Goal: Transaction & Acquisition: Book appointment/travel/reservation

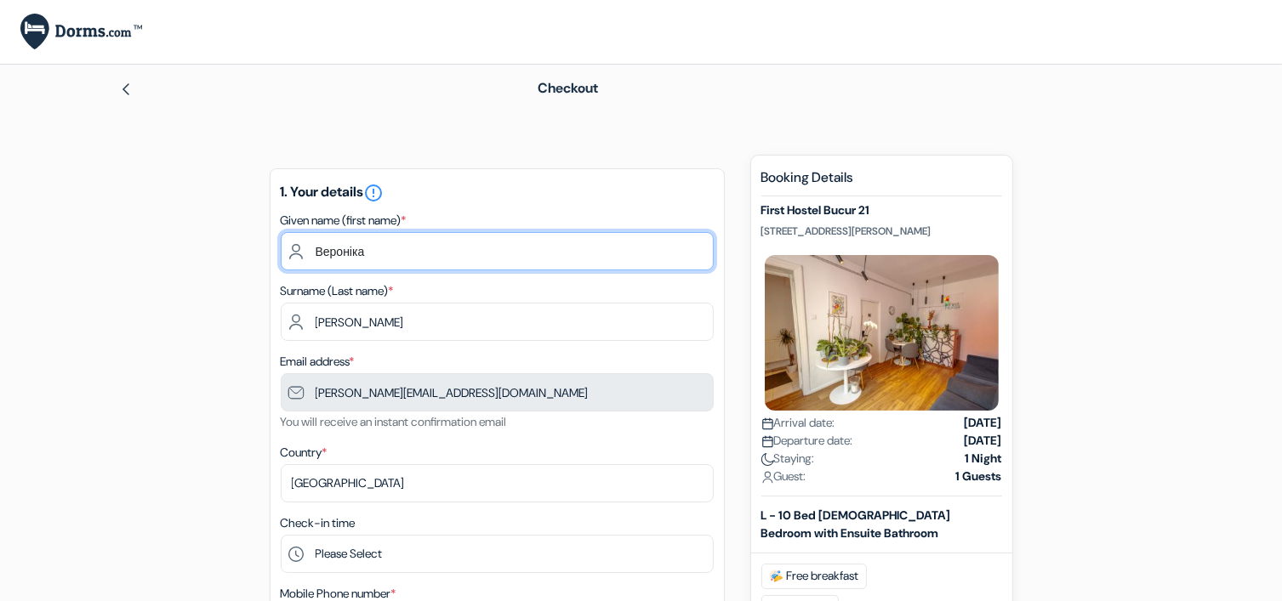
click at [479, 245] on input "Вероніка" at bounding box center [497, 251] width 433 height 38
drag, startPoint x: 479, startPoint y: 245, endPoint x: 230, endPoint y: 302, distance: 255.6
type input "v"
type input "[PERSON_NAME]"
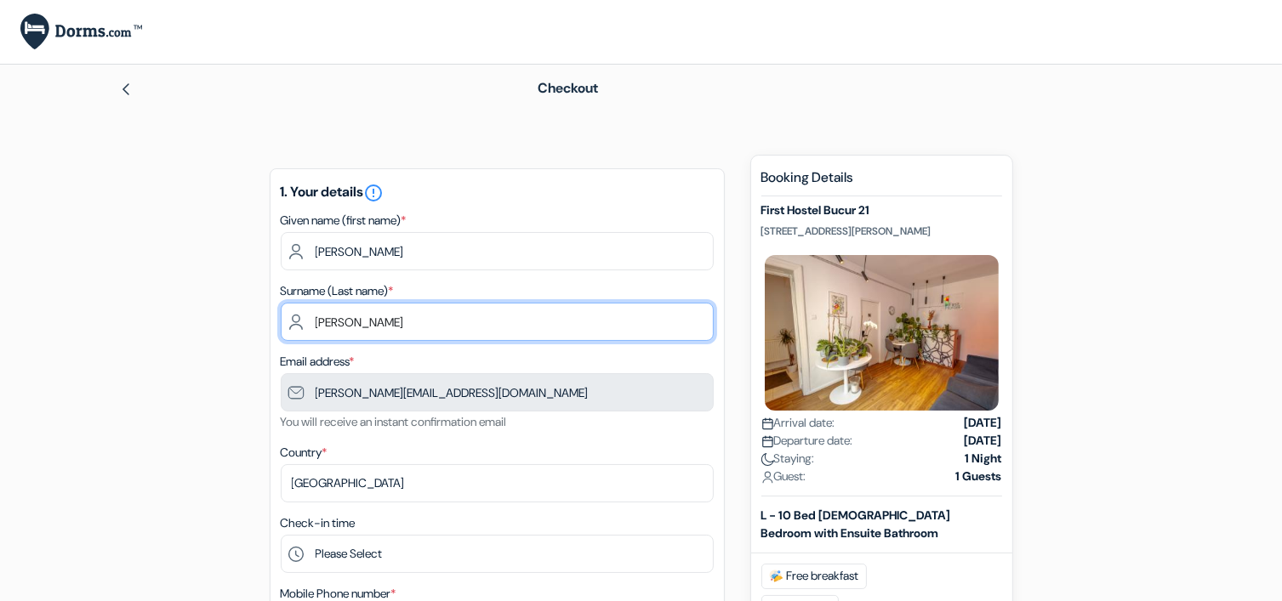
click at [373, 321] on input "[PERSON_NAME]" at bounding box center [497, 322] width 433 height 38
drag, startPoint x: 395, startPoint y: 323, endPoint x: 255, endPoint y: 334, distance: 140.7
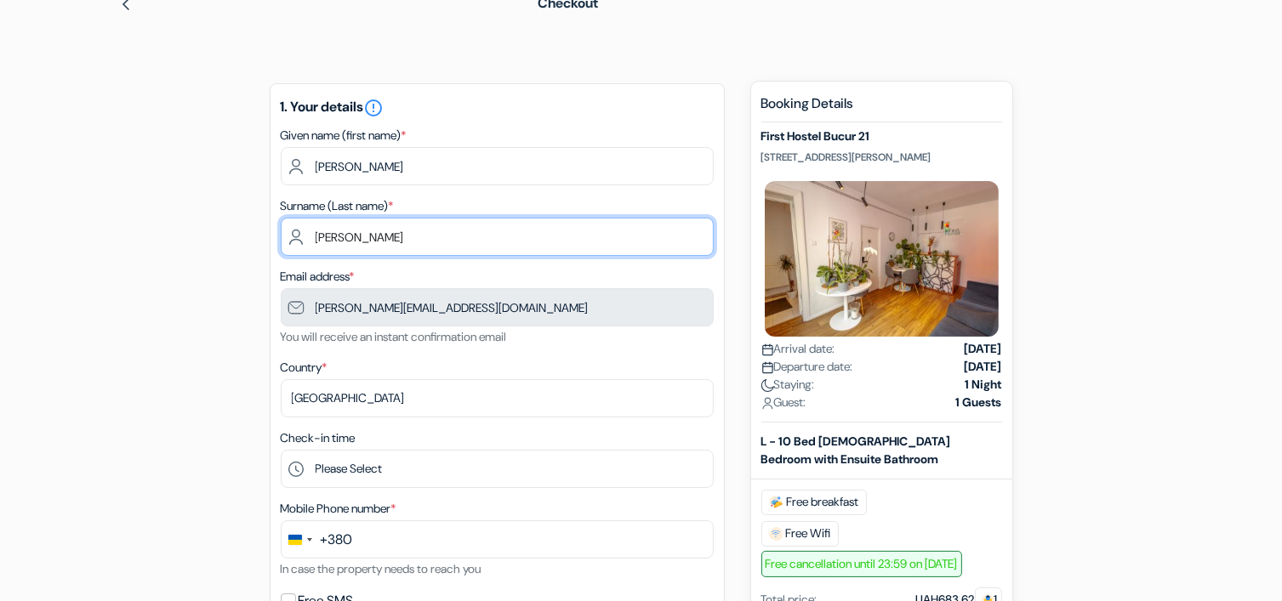
scroll to position [170, 0]
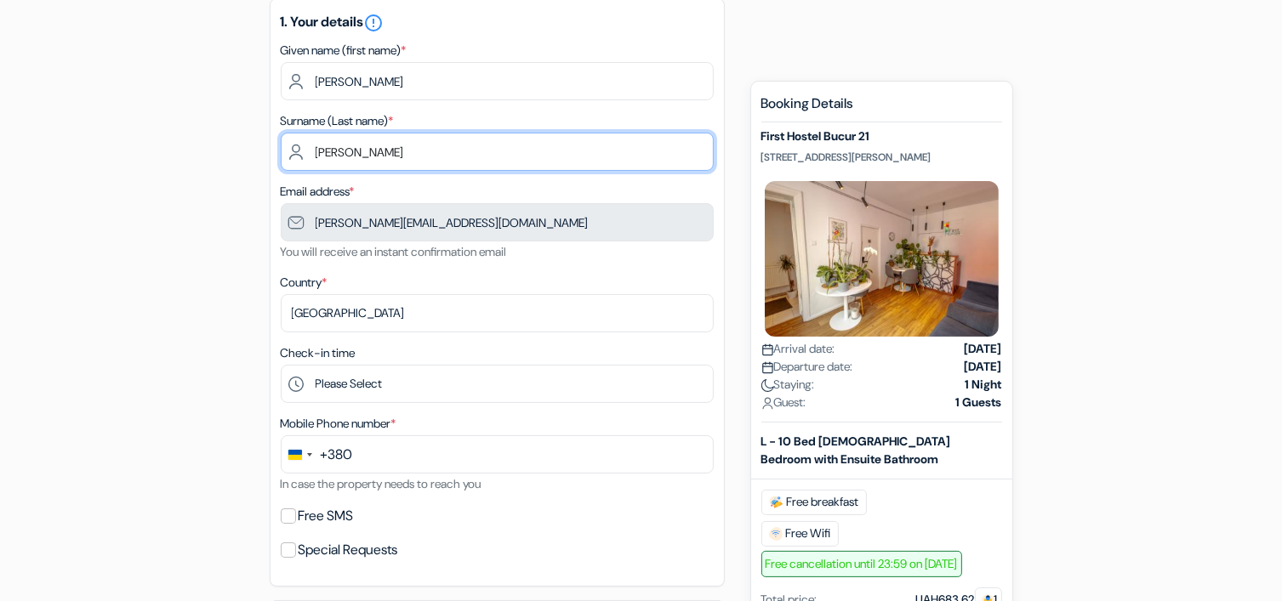
type input "[PERSON_NAME]"
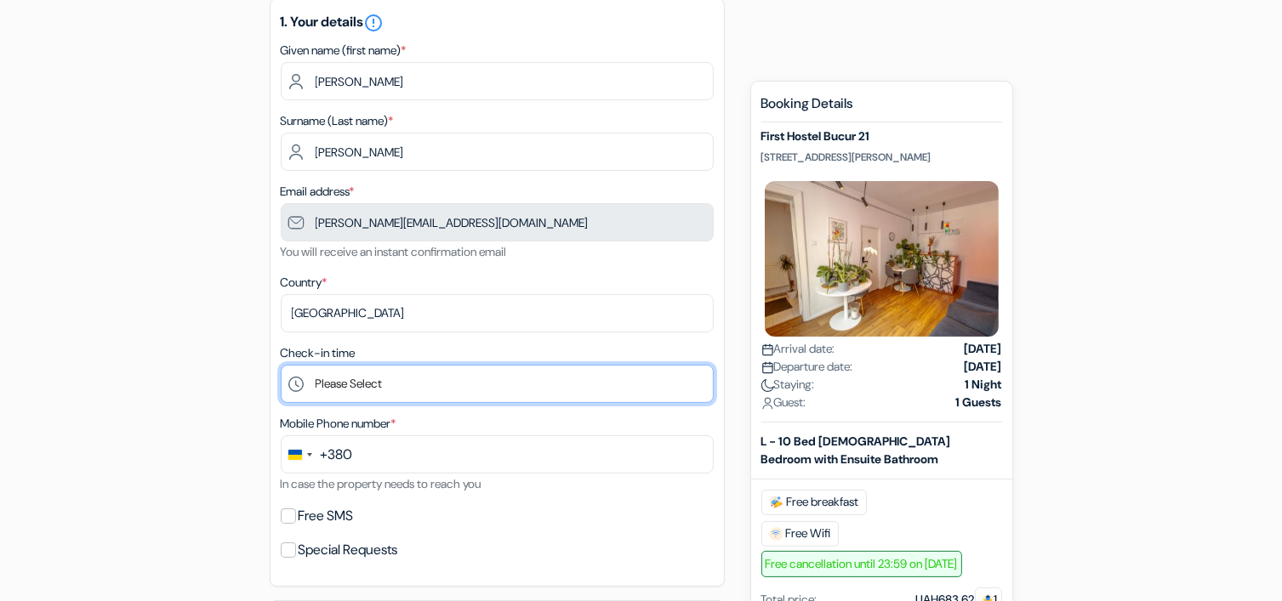
click at [378, 376] on select "Please Select 1:00 2:00 3:00 4:00 5:00 6:00 7:00 8:00 9:00 10:00 11:00 12:00 13…" at bounding box center [497, 384] width 433 height 38
select select "9"
click at [281, 366] on select "Please Select 1:00 2:00 3:00 4:00 5:00 6:00 7:00 8:00 9:00 10:00 11:00 12:00 13…" at bounding box center [497, 384] width 433 height 38
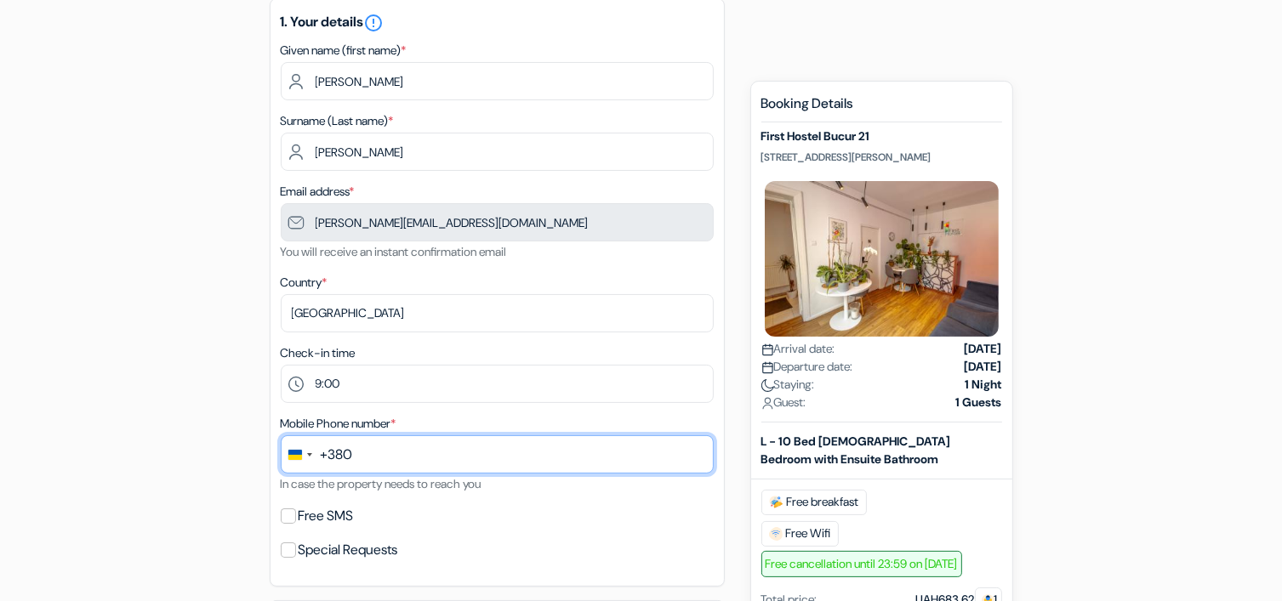
click at [372, 452] on input "text" at bounding box center [497, 454] width 433 height 38
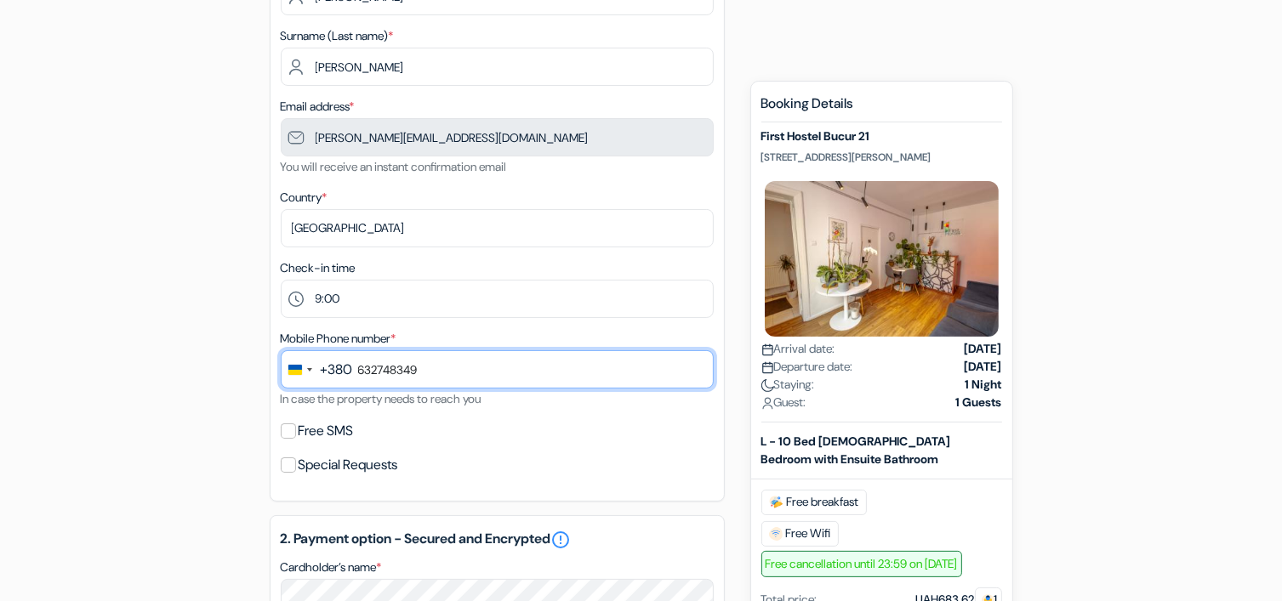
type input "632748349"
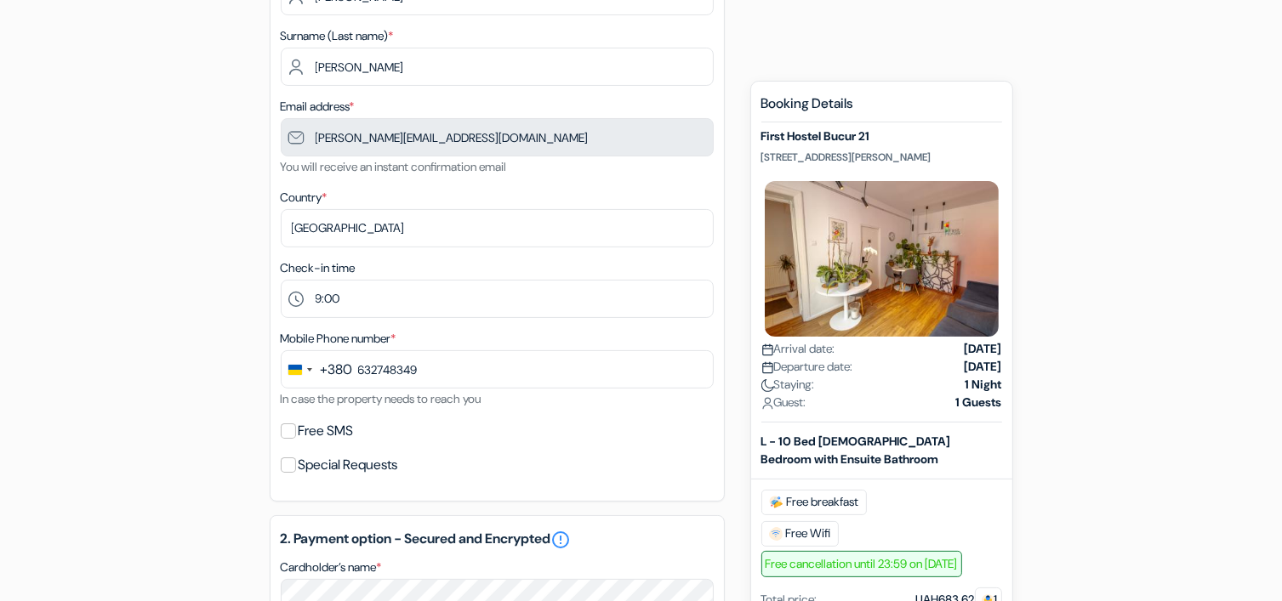
click at [324, 433] on label "Free SMS" at bounding box center [325, 431] width 55 height 24
click at [296, 433] on input "Free SMS" at bounding box center [288, 430] width 15 height 15
checkbox input "true"
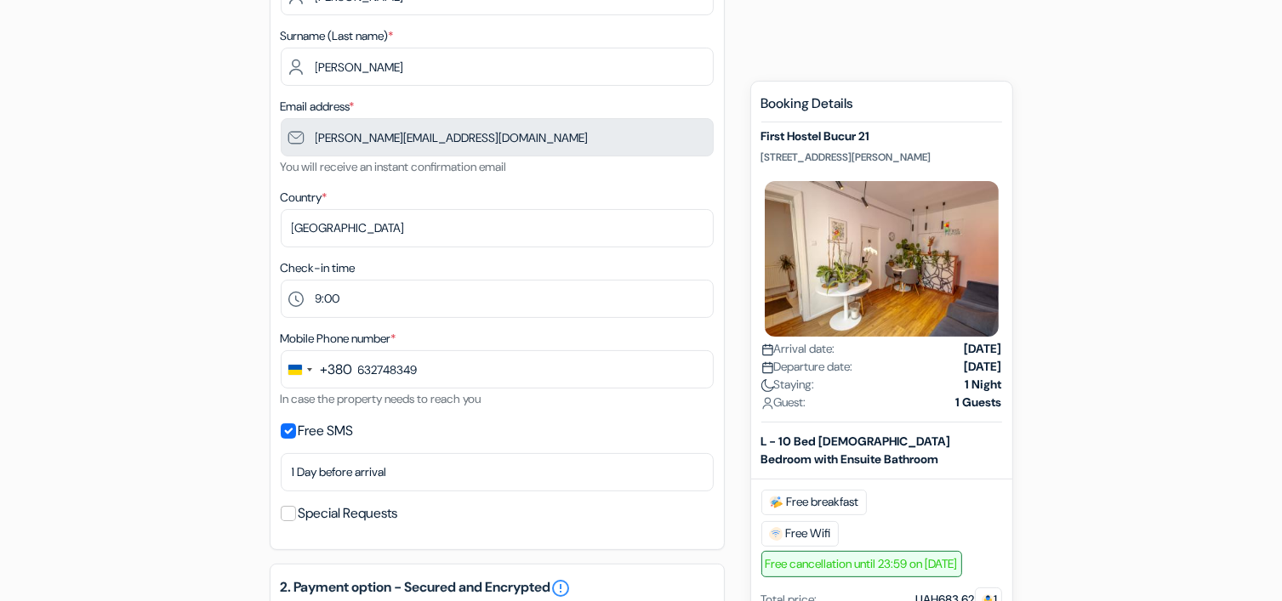
click at [295, 520] on div "Special Requests" at bounding box center [497, 514] width 433 height 24
click at [296, 515] on div "Special Requests" at bounding box center [497, 514] width 433 height 24
click at [287, 511] on input "Special Requests" at bounding box center [288, 513] width 15 height 15
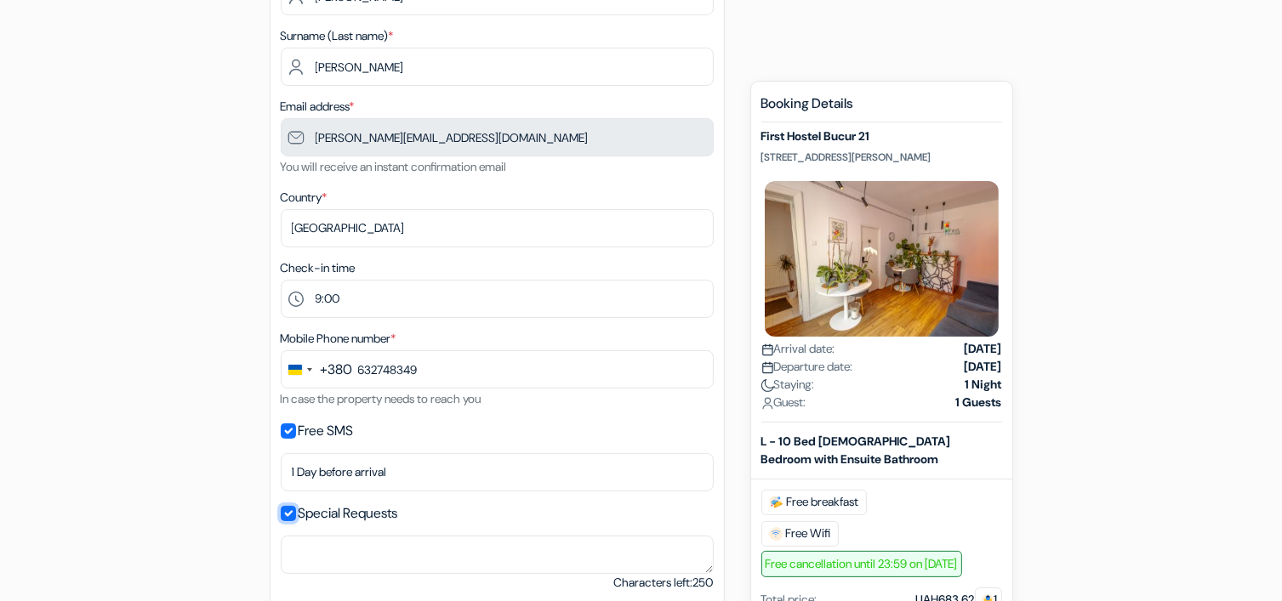
scroll to position [425, 0]
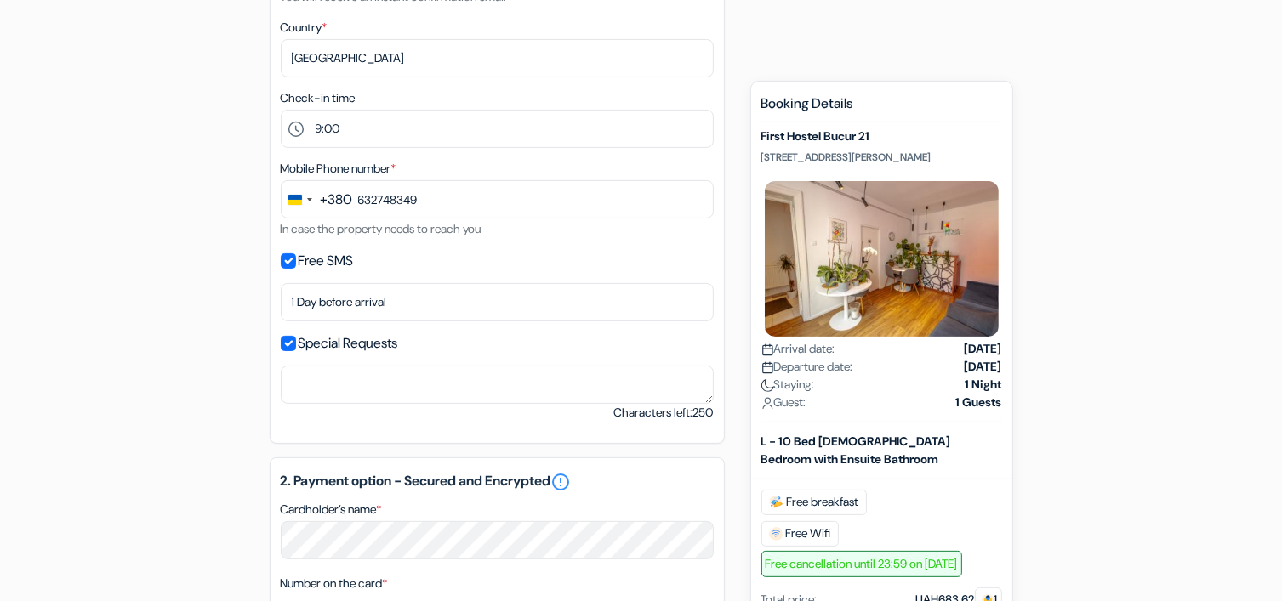
click at [670, 414] on small "Characters left: 250" at bounding box center [663, 413] width 99 height 18
click at [292, 343] on input "Special Requests" at bounding box center [288, 343] width 15 height 15
checkbox input "false"
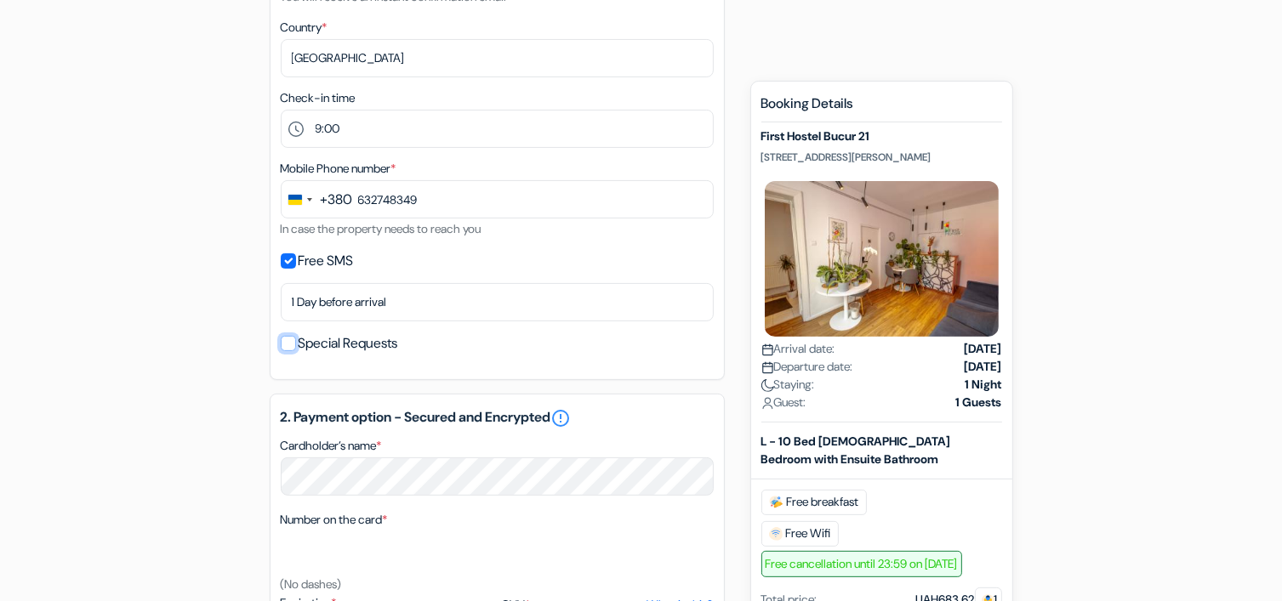
scroll to position [595, 0]
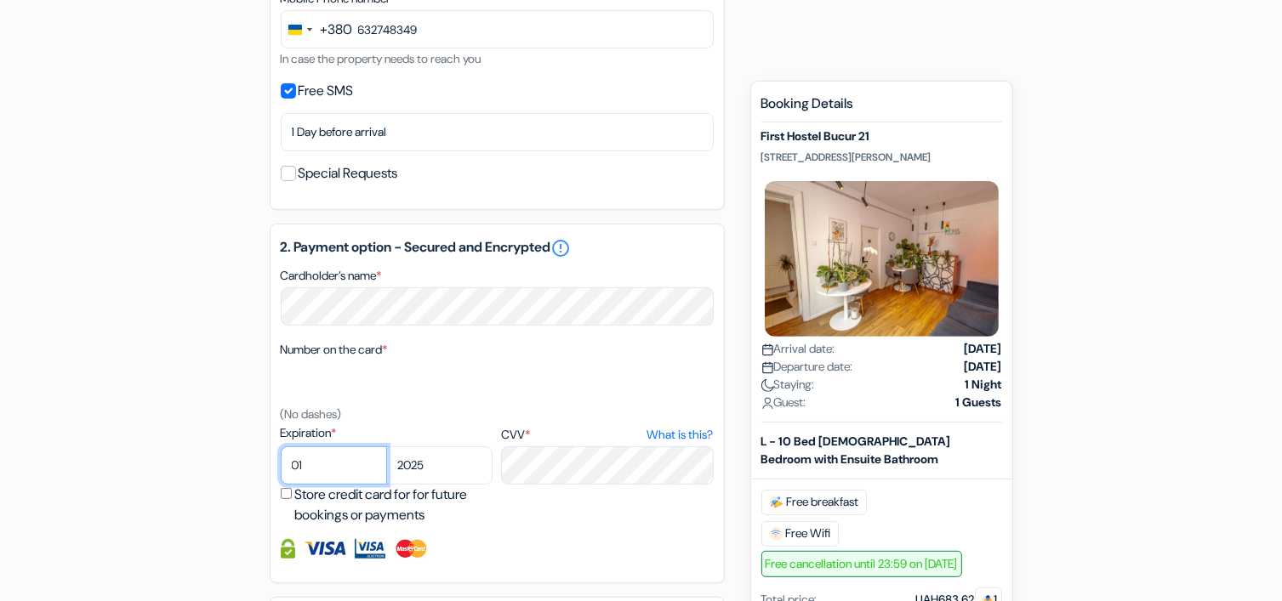
select select "07"
select select "2027"
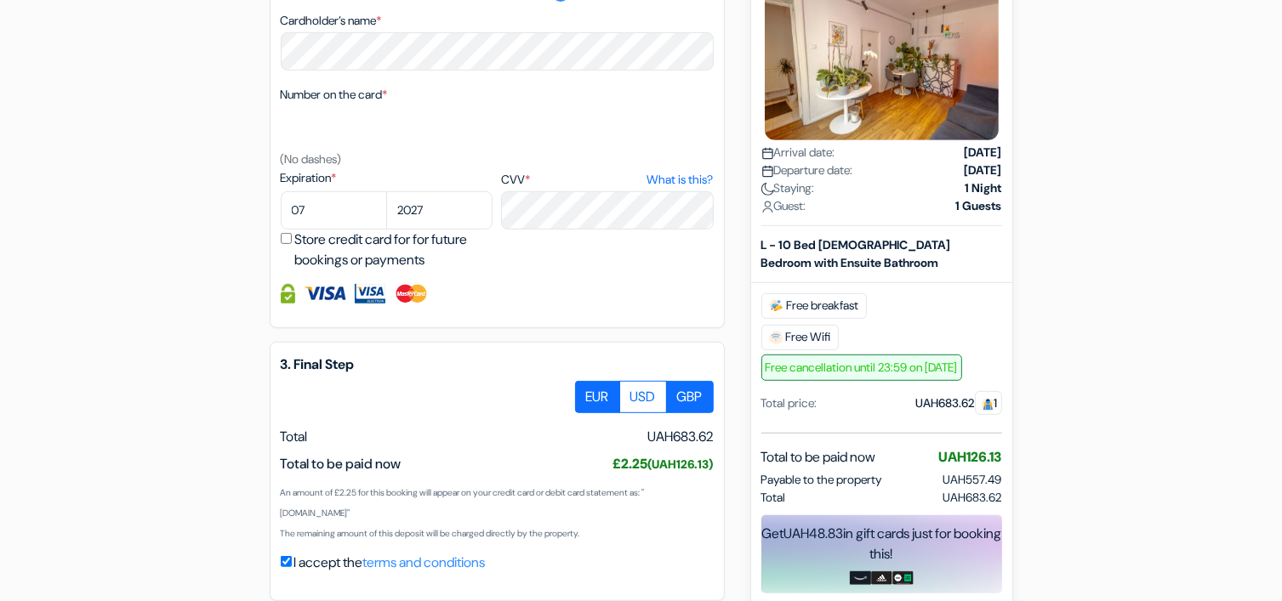
click at [609, 408] on label "EUR" at bounding box center [597, 397] width 45 height 32
click at [587, 392] on input "EUR" at bounding box center [581, 386] width 11 height 11
radio input "true"
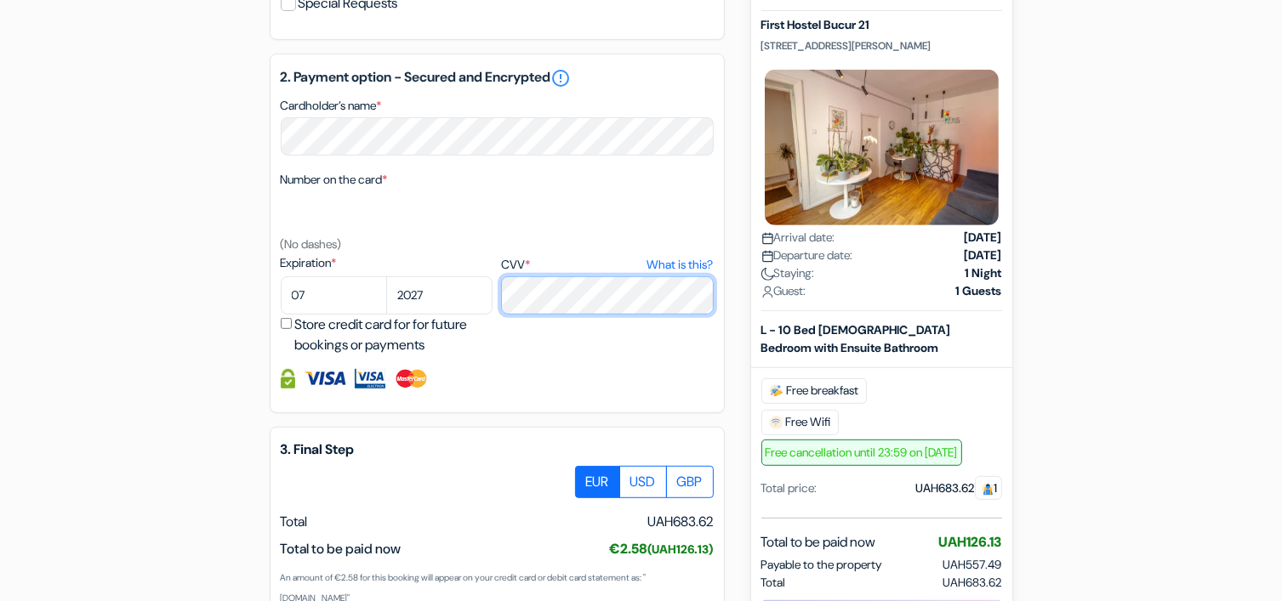
scroll to position [928, 0]
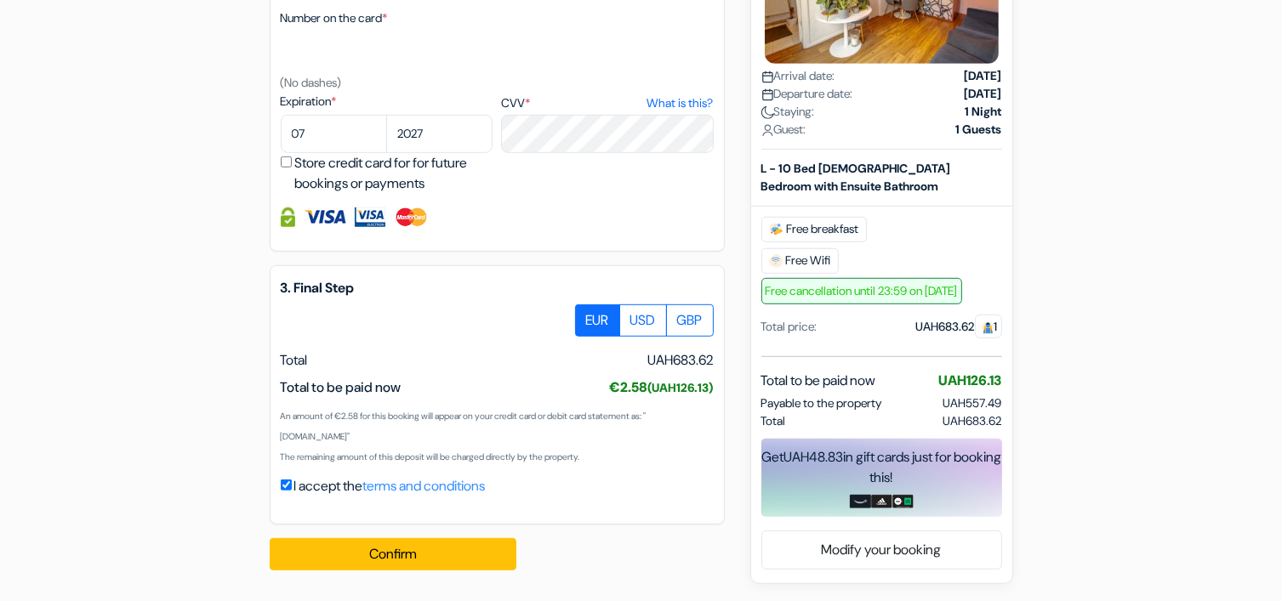
drag, startPoint x: 759, startPoint y: 405, endPoint x: 896, endPoint y: 400, distance: 137.0
click at [896, 400] on div "New booking Booking Details First Hostel Bucur [STREET_ADDRESS][PERSON_NAME] Ar…" at bounding box center [881, 196] width 263 height 776
click at [820, 418] on icon at bounding box center [826, 424] width 24 height 24
select select "en"
select select "uk"
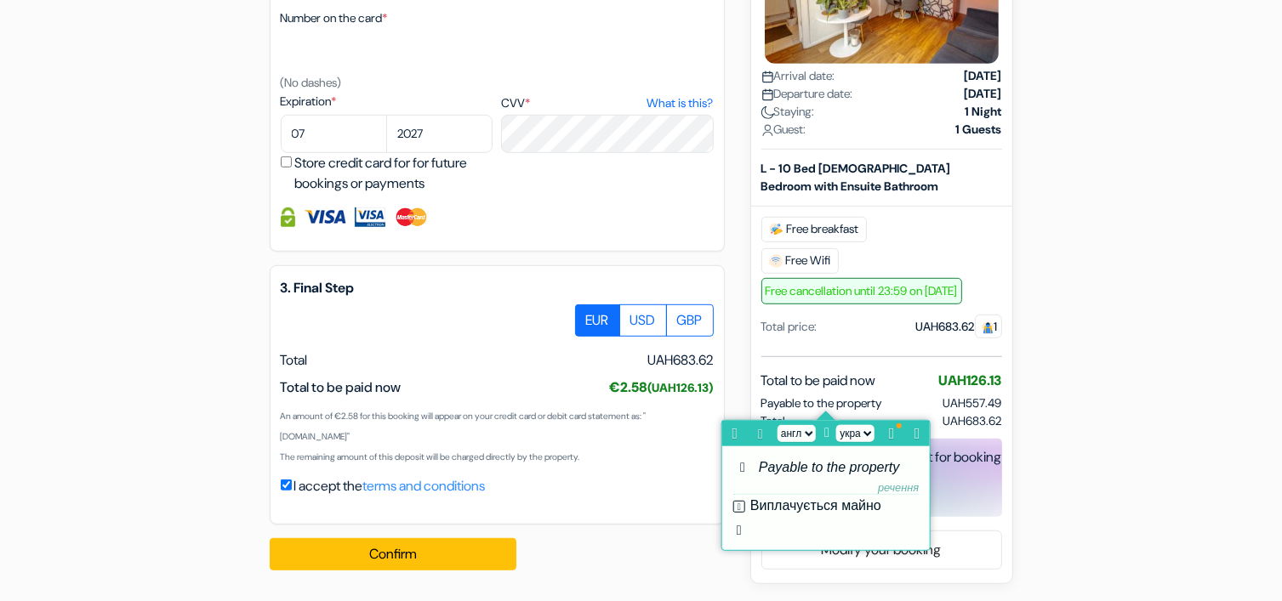
click at [916, 430] on icon at bounding box center [917, 433] width 21 height 17
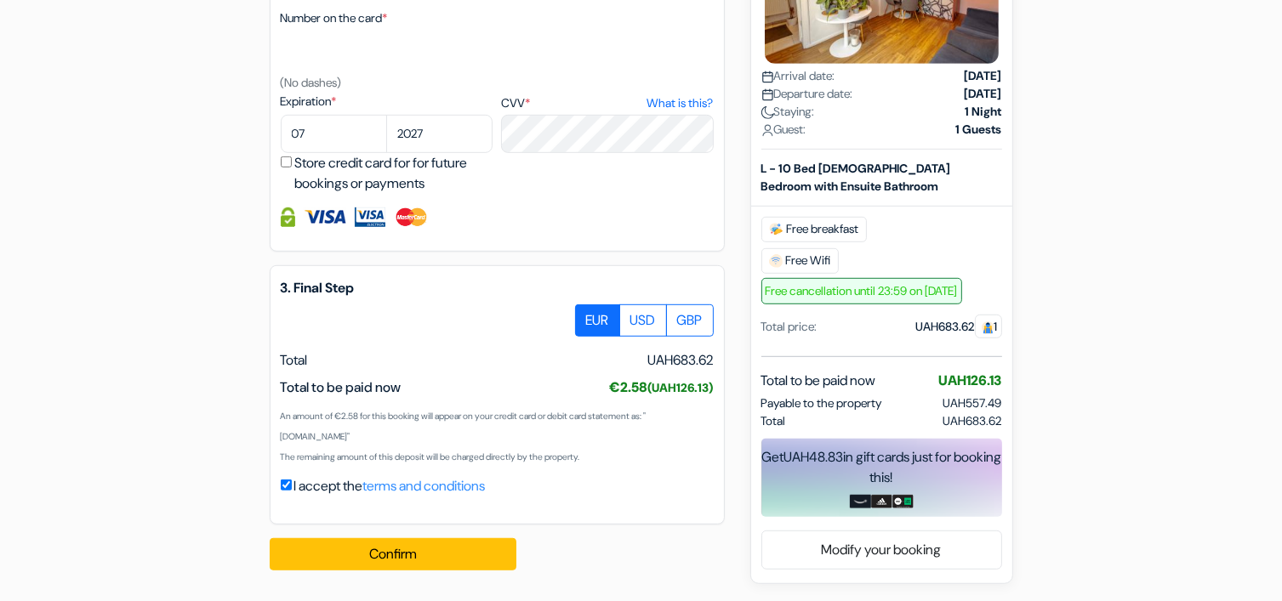
click at [816, 426] on div "Total UAH683.62" at bounding box center [881, 421] width 241 height 18
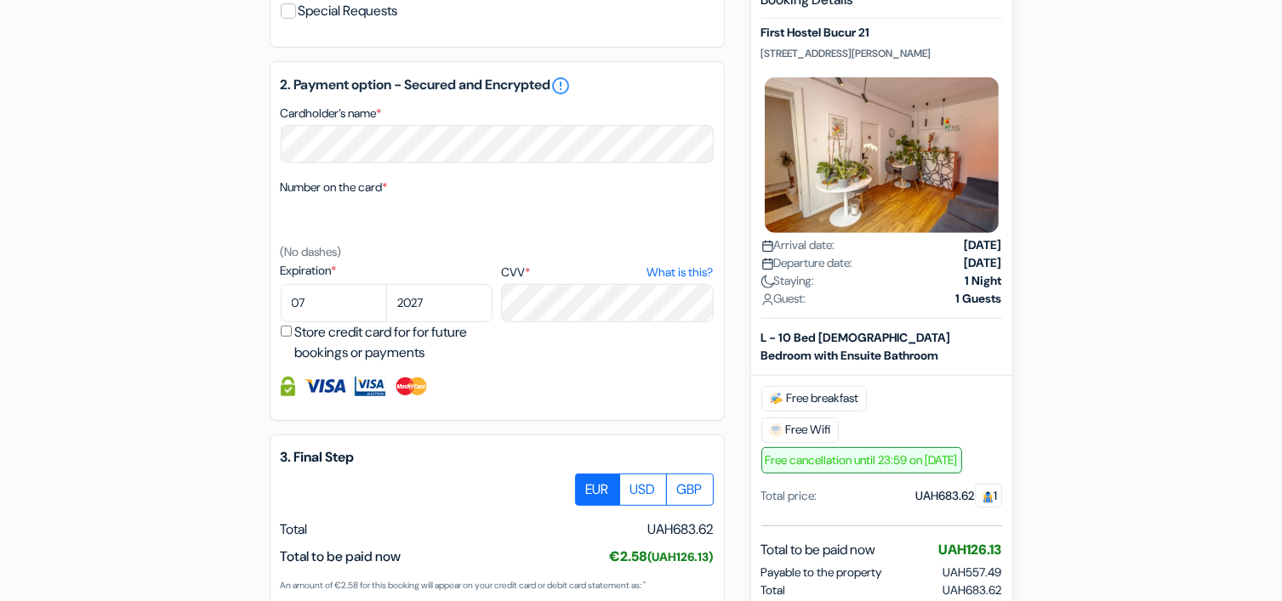
click at [214, 264] on div "add_box First Hostel Bucur 21 [STREET_ADDRESS][PERSON_NAME] Property Details X …" at bounding box center [641, 75] width 1123 height 1356
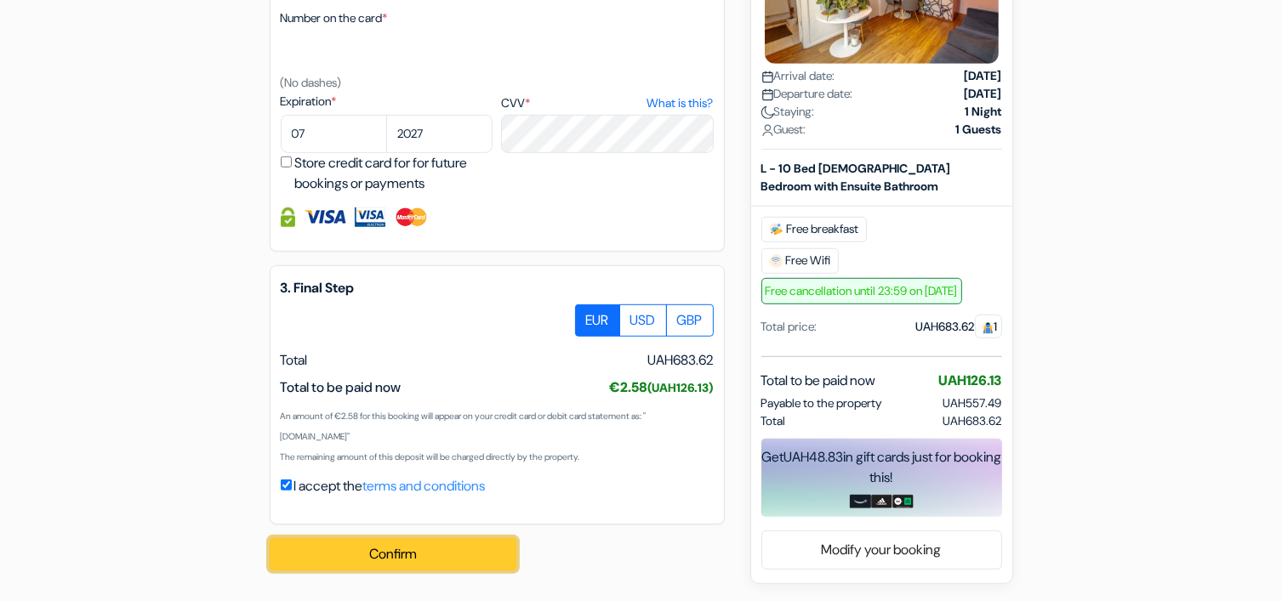
click at [382, 560] on button "Confirm Loading..." at bounding box center [393, 554] width 247 height 32
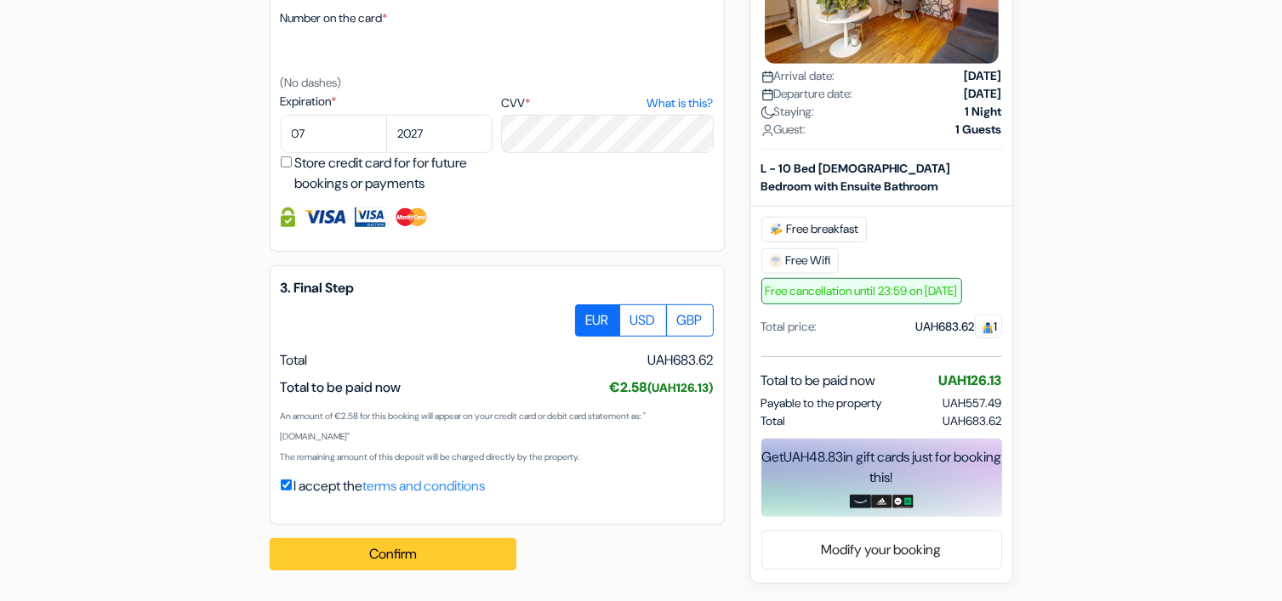
scroll to position [948, 0]
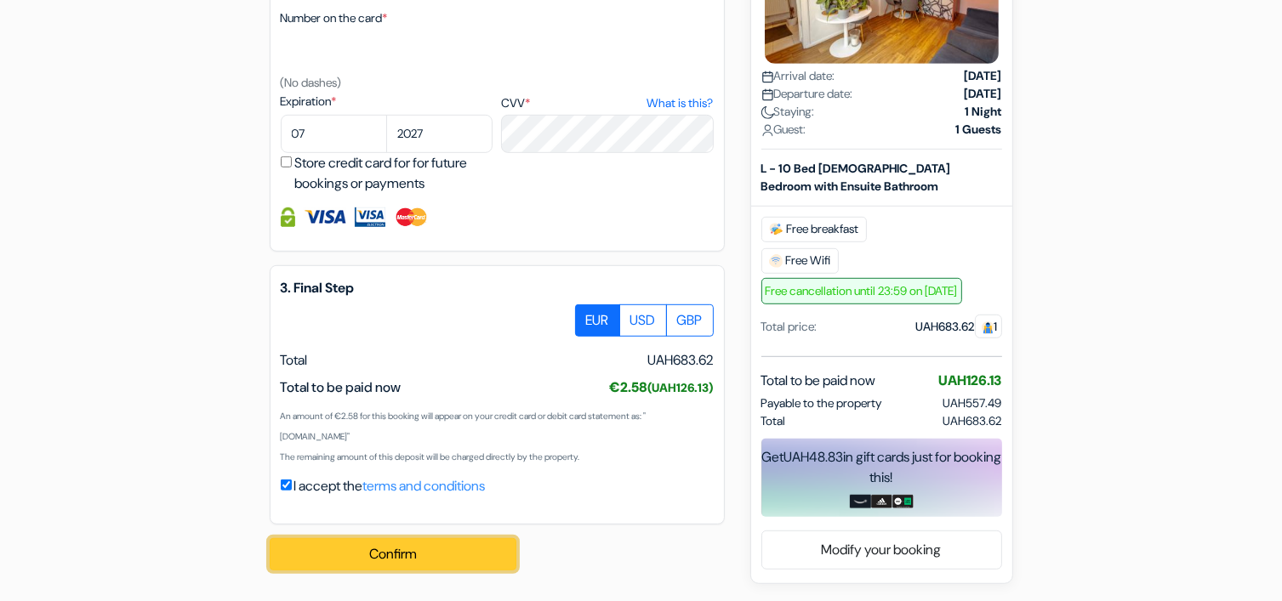
click at [404, 555] on button "Confirm Loading..." at bounding box center [393, 554] width 247 height 32
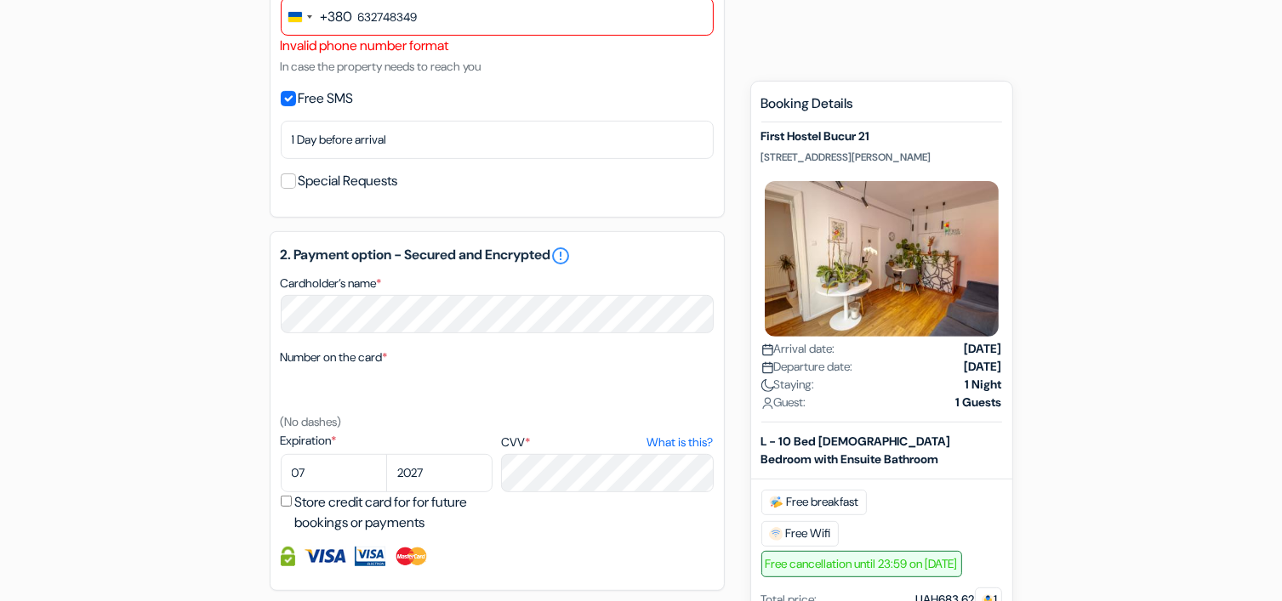
scroll to position [523, 0]
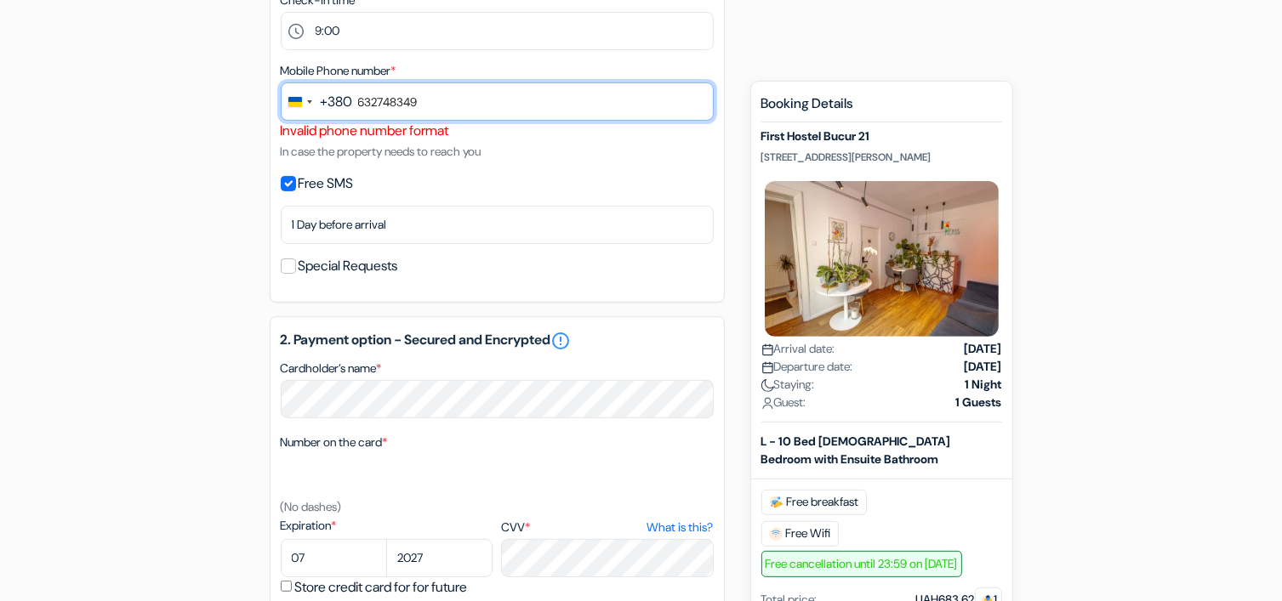
click at [469, 106] on input "632748349" at bounding box center [497, 101] width 433 height 38
type input "6"
type input "632748349"
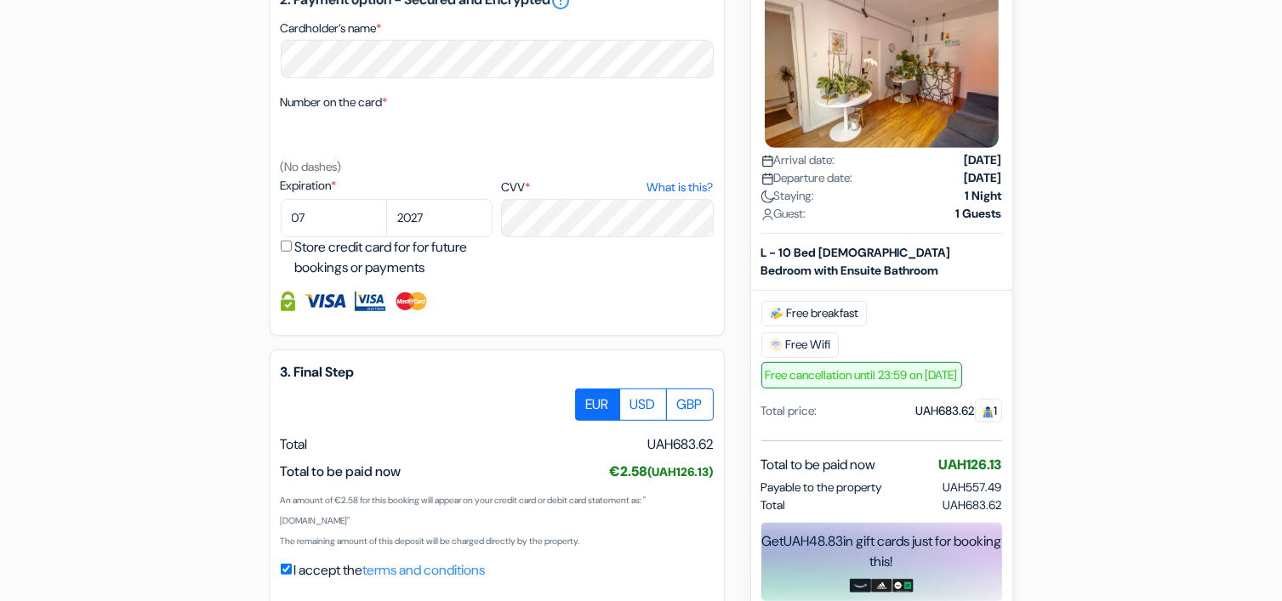
scroll to position [948, 0]
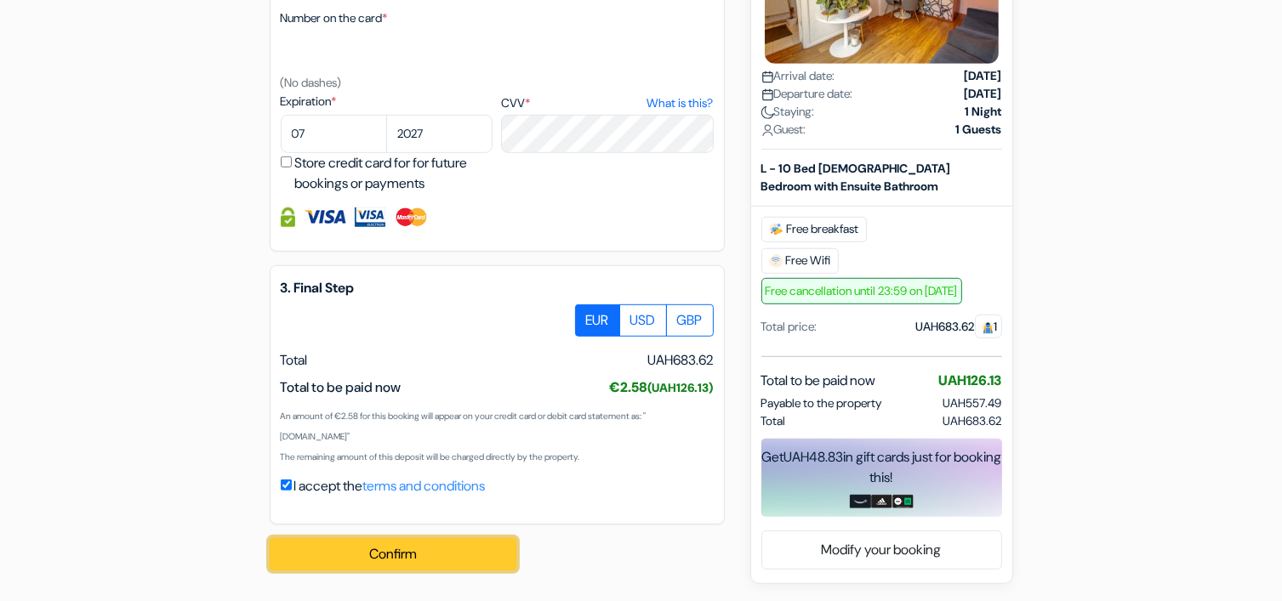
click at [389, 560] on button "Confirm Loading..." at bounding box center [393, 554] width 247 height 32
click at [378, 551] on button "Confirm Loading..." at bounding box center [393, 554] width 247 height 32
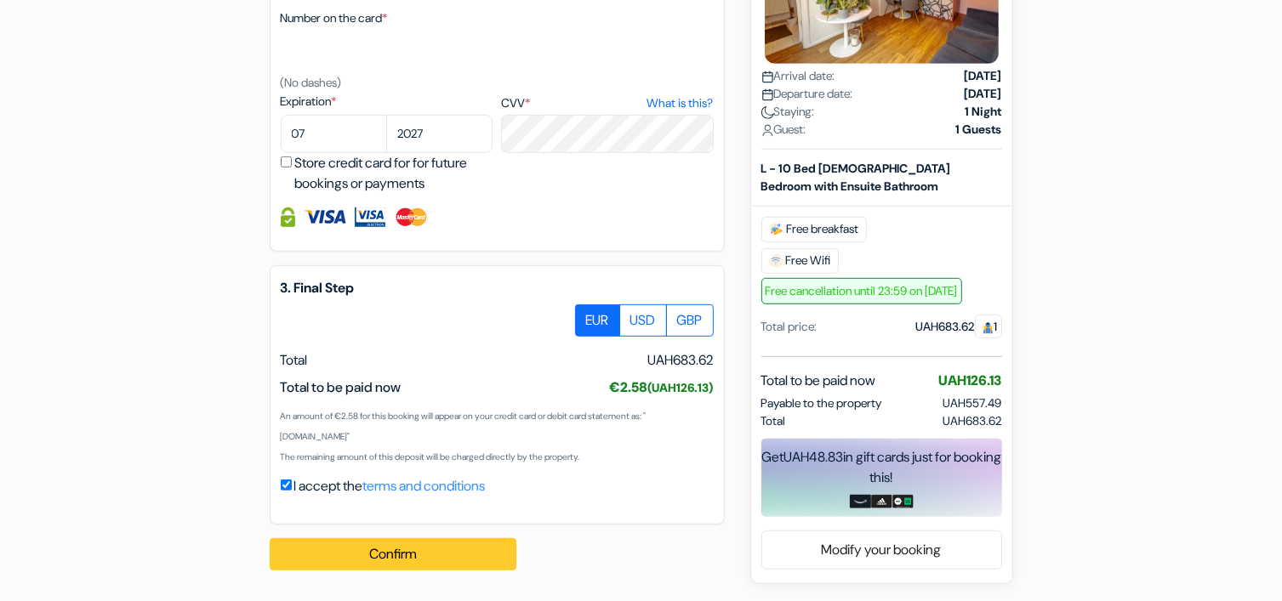
scroll to position [523, 0]
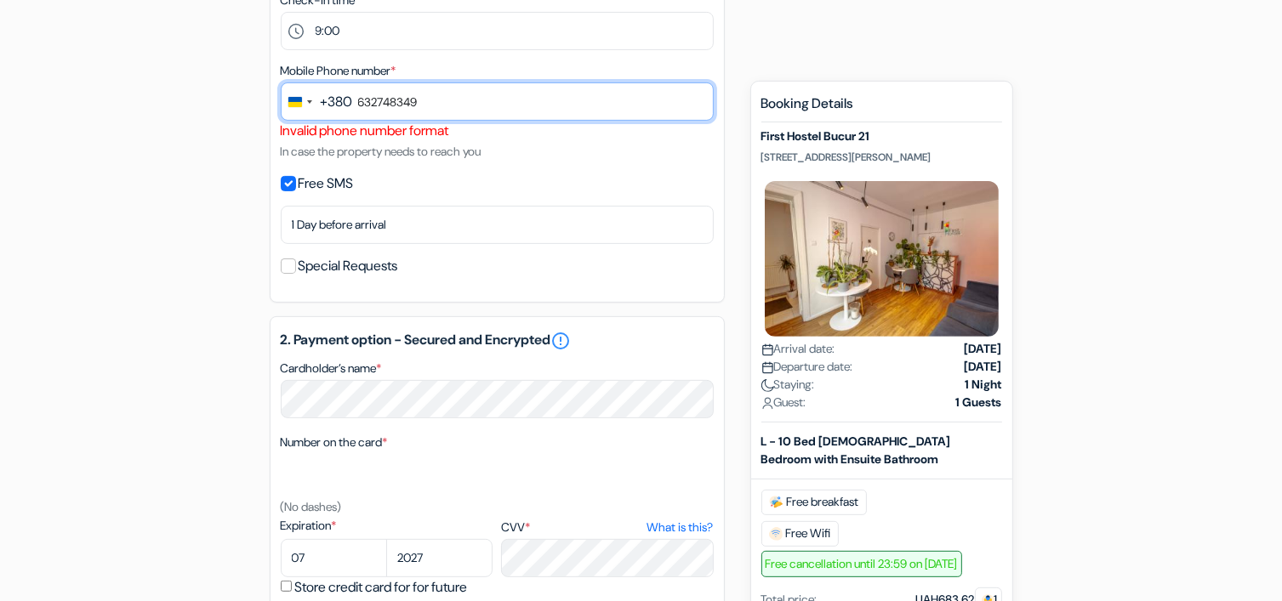
click at [414, 96] on input "632748349" at bounding box center [497, 101] width 433 height 38
drag, startPoint x: 360, startPoint y: 106, endPoint x: 514, endPoint y: 82, distance: 155.8
click at [514, 82] on div "Mobile Phone number * +380 244 results found No results found [GEOGRAPHIC_DATA]…" at bounding box center [497, 110] width 433 height 101
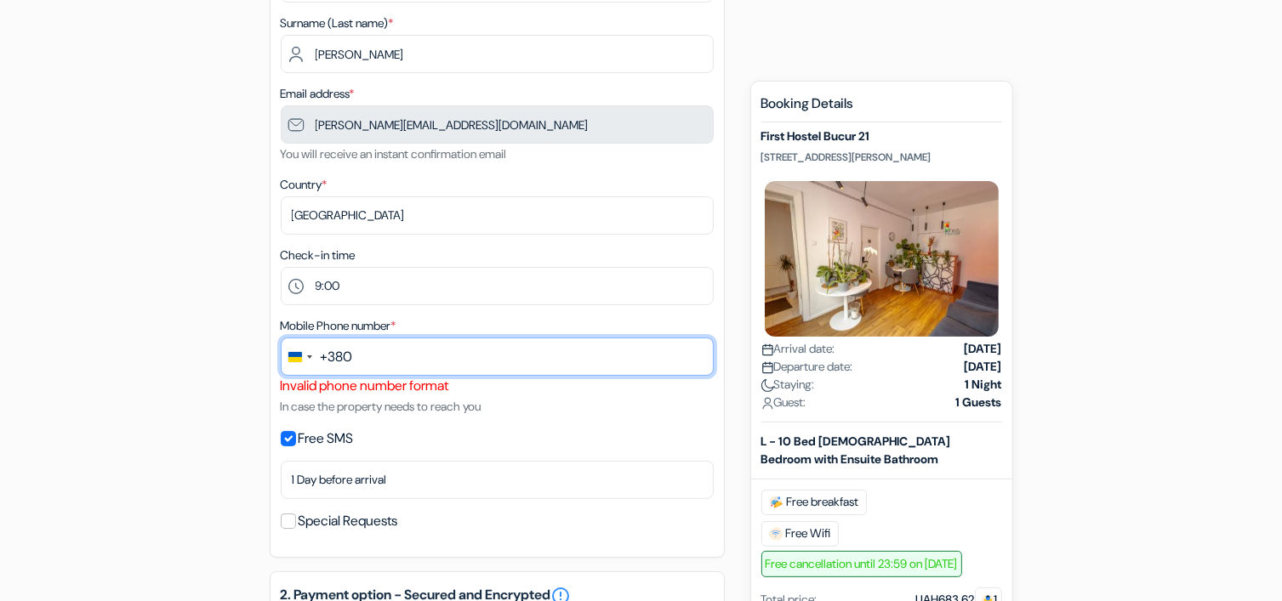
scroll to position [183, 0]
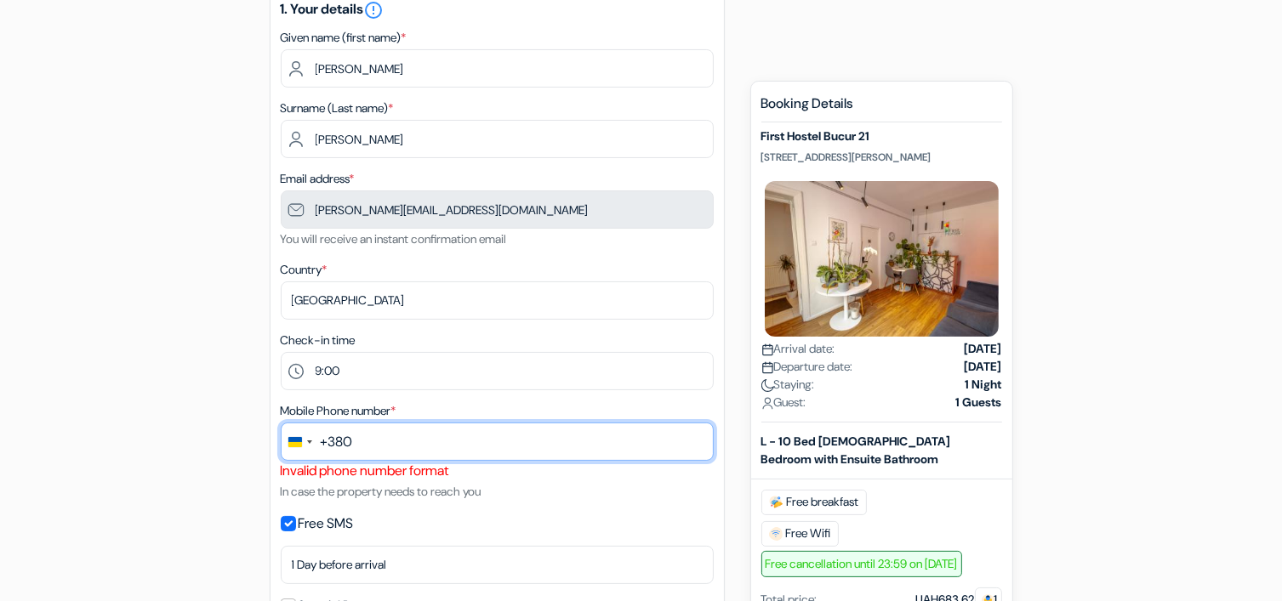
click at [390, 446] on input "text" at bounding box center [497, 442] width 433 height 38
type input "[PHONE_NUMBER]"
drag, startPoint x: 490, startPoint y: 444, endPoint x: 318, endPoint y: 457, distance: 172.3
click at [318, 457] on div "+380 244 results found No results found [GEOGRAPHIC_DATA] +93 [GEOGRAPHIC_DATA]…" at bounding box center [497, 442] width 433 height 38
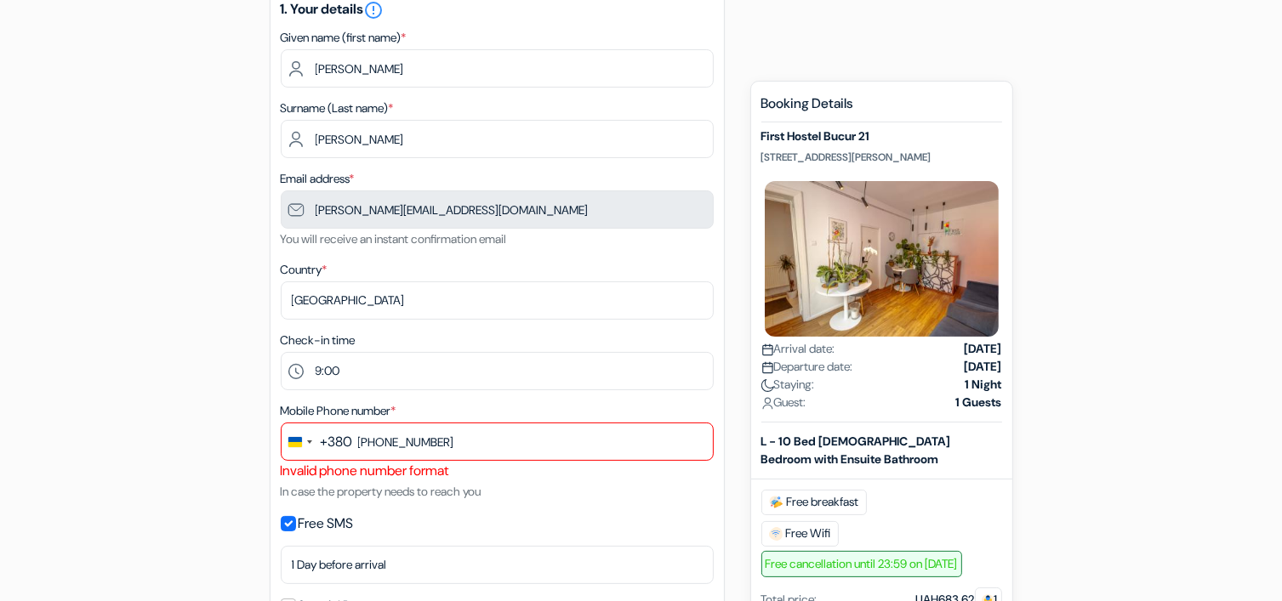
drag, startPoint x: 349, startPoint y: 456, endPoint x: 356, endPoint y: 445, distance: 13.4
click at [356, 445] on div "+380 244 results found No results found [GEOGRAPHIC_DATA] +93 [GEOGRAPHIC_DATA]…" at bounding box center [497, 442] width 433 height 38
click at [307, 446] on div "Change country, selected Ukraine (+380)" at bounding box center [299, 441] width 36 height 37
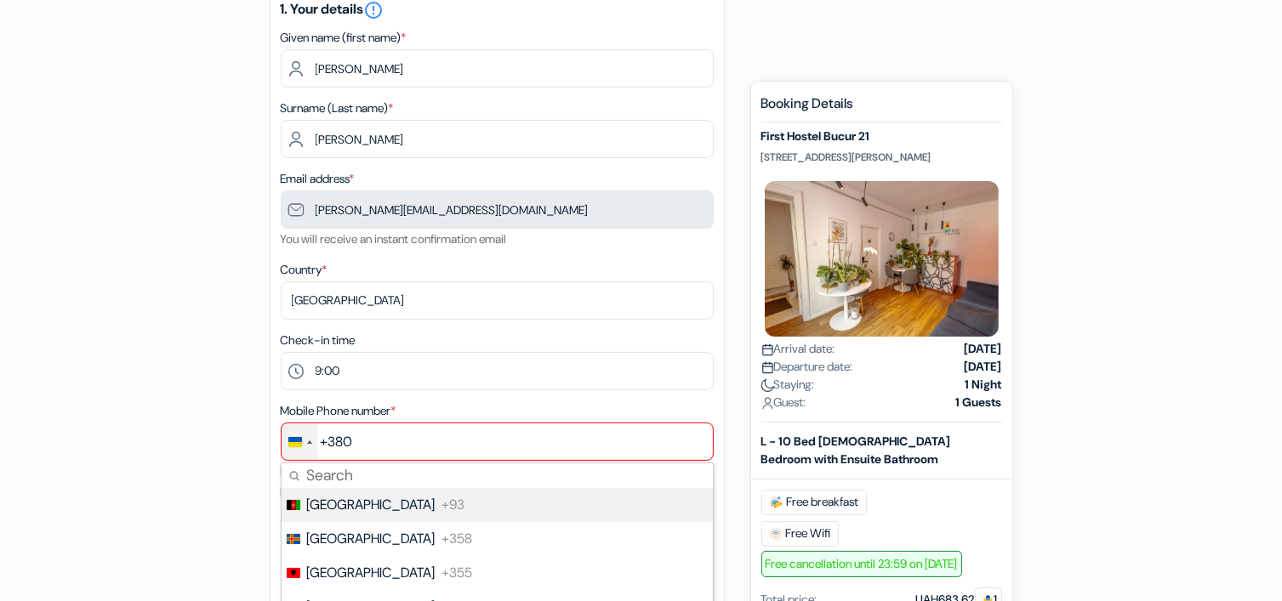
click at [307, 446] on div "Change country, selected Ukraine (+380)" at bounding box center [299, 441] width 36 height 37
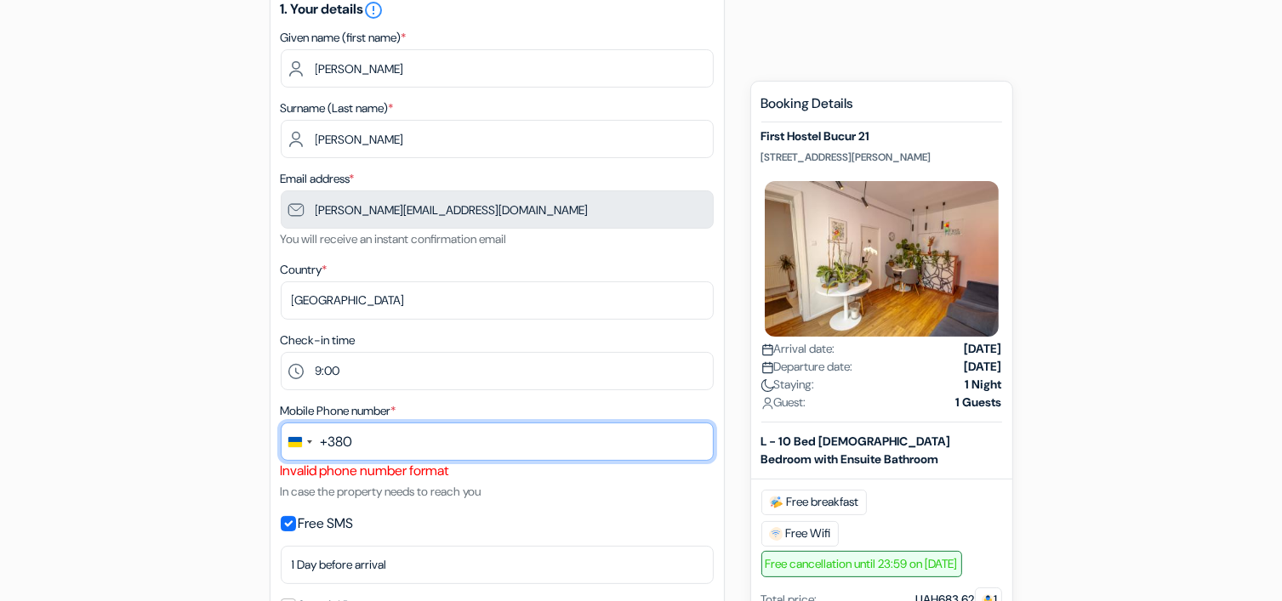
click at [371, 441] on input "text" at bounding box center [497, 442] width 433 height 38
type input "0"
click at [374, 444] on input "632748349" at bounding box center [497, 442] width 433 height 38
click at [398, 446] on input "63 2748349" at bounding box center [497, 442] width 433 height 38
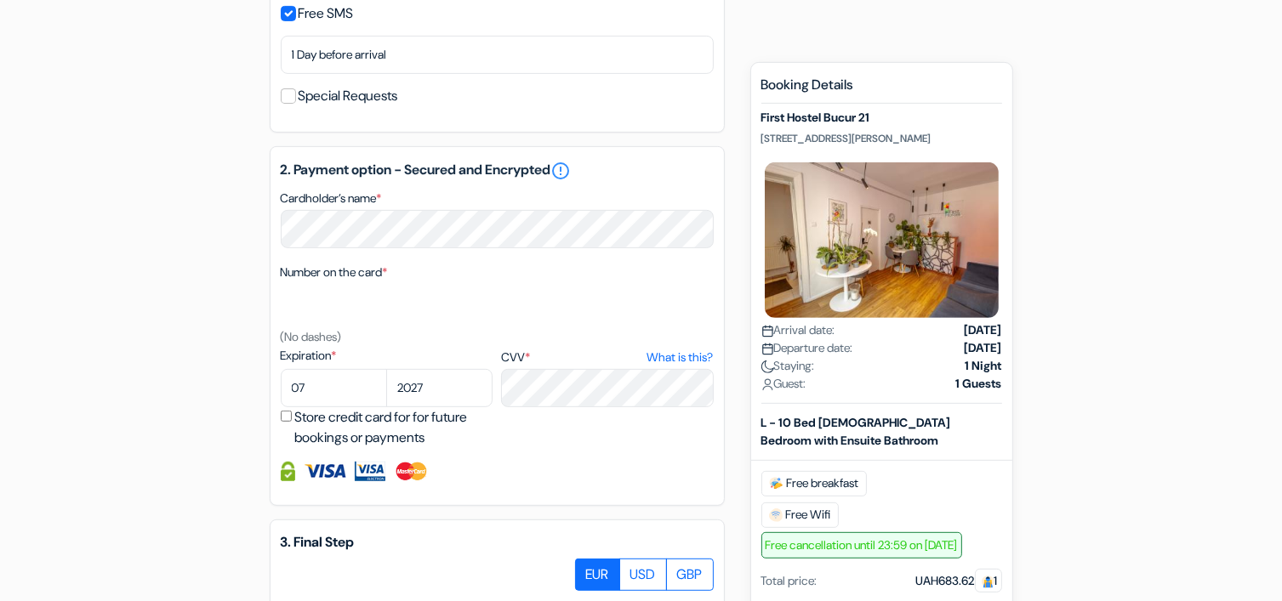
scroll to position [948, 0]
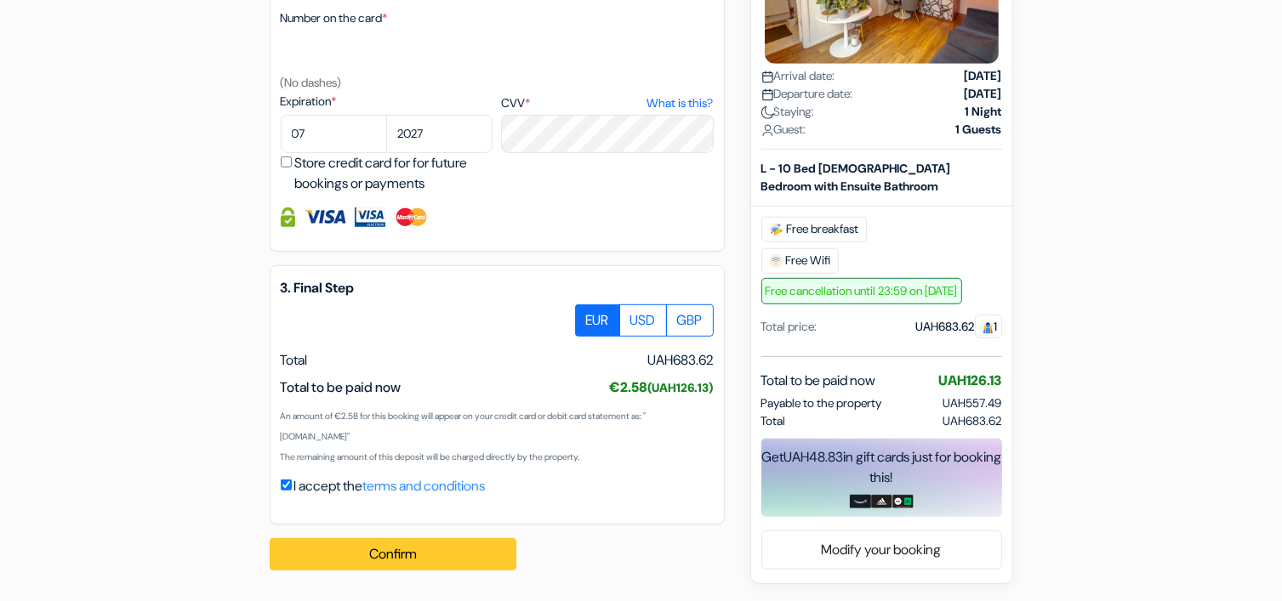
type input "63 2748349"
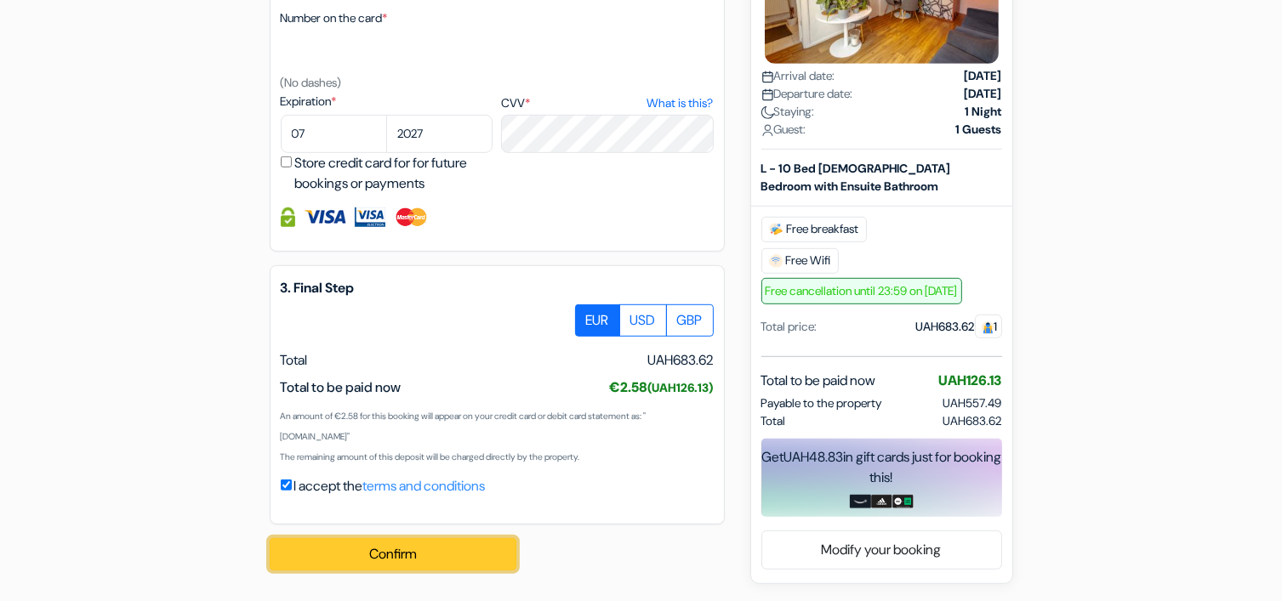
click at [400, 554] on button "Confirm Loading..." at bounding box center [393, 554] width 247 height 32
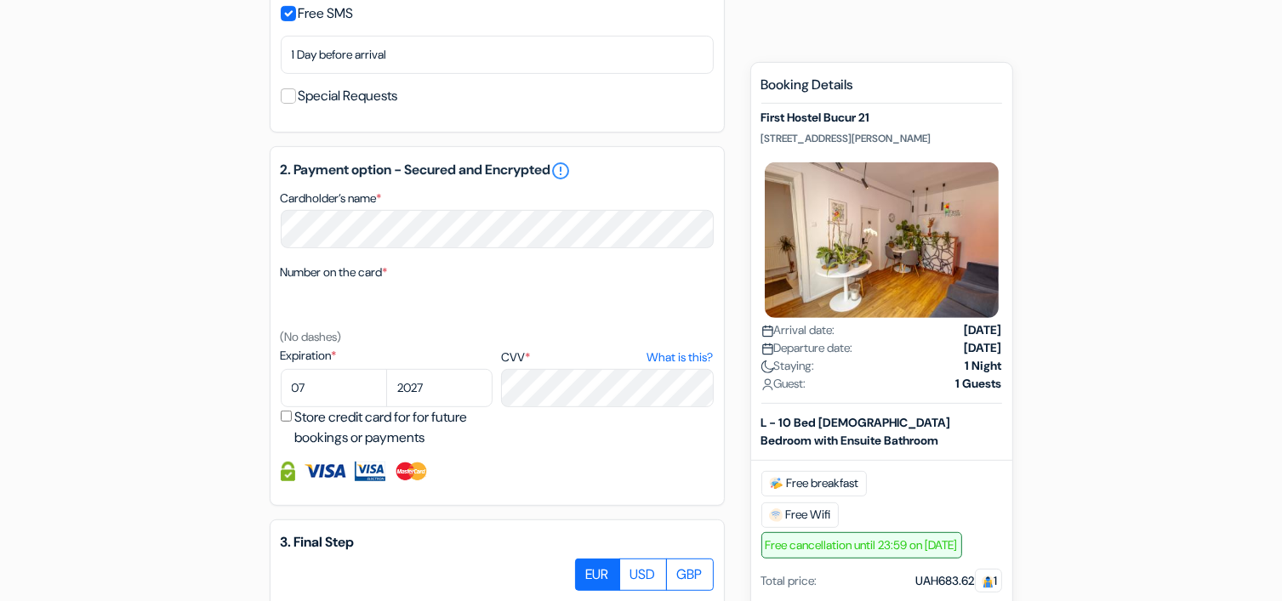
scroll to position [438, 0]
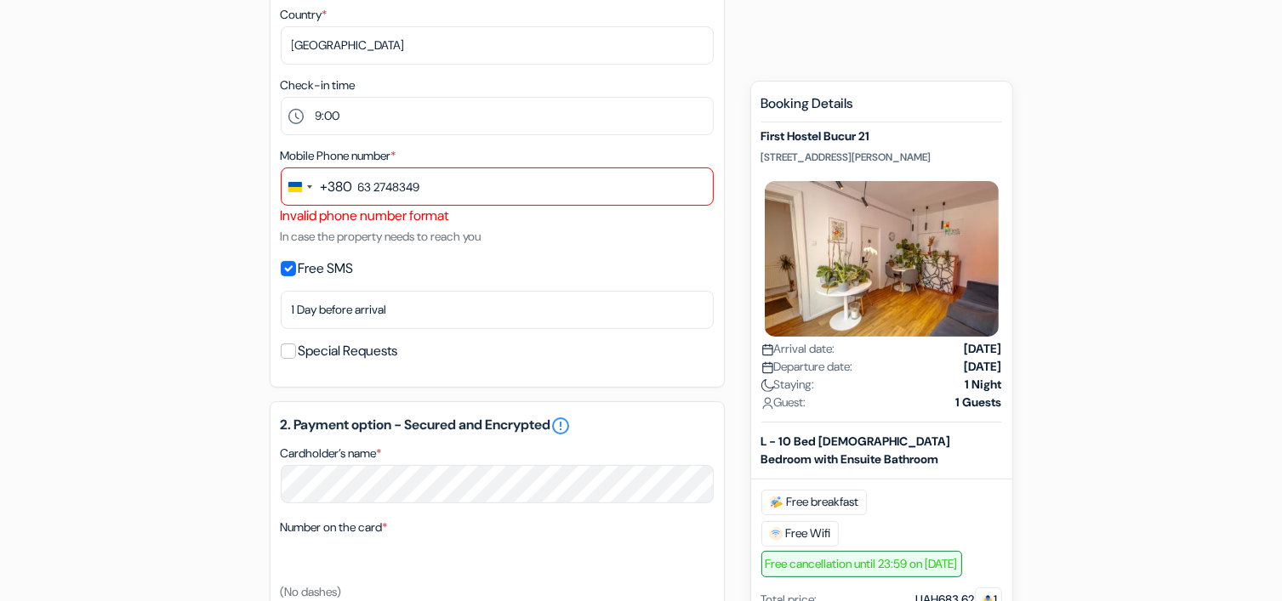
click at [396, 155] on span "*" at bounding box center [393, 155] width 5 height 15
click at [396, 151] on span "*" at bounding box center [393, 155] width 5 height 15
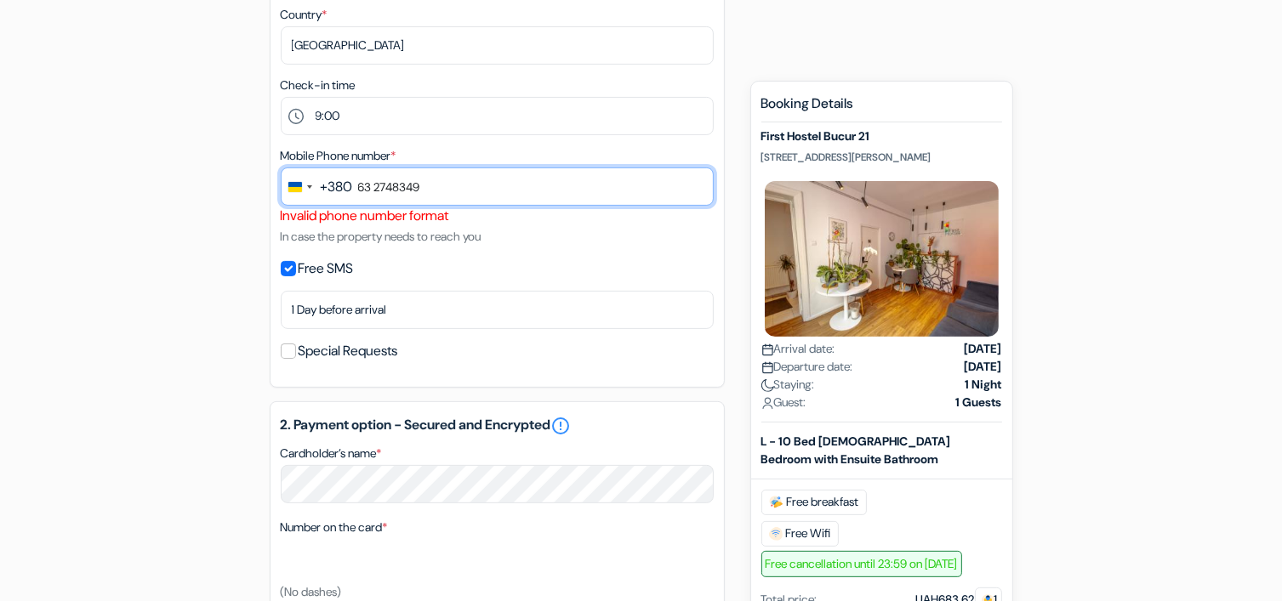
drag, startPoint x: 495, startPoint y: 202, endPoint x: 279, endPoint y: 196, distance: 216.1
click at [286, 195] on div "+380 244 results found No results found [GEOGRAPHIC_DATA] +93 [GEOGRAPHIC_DATA]…" at bounding box center [497, 187] width 433 height 38
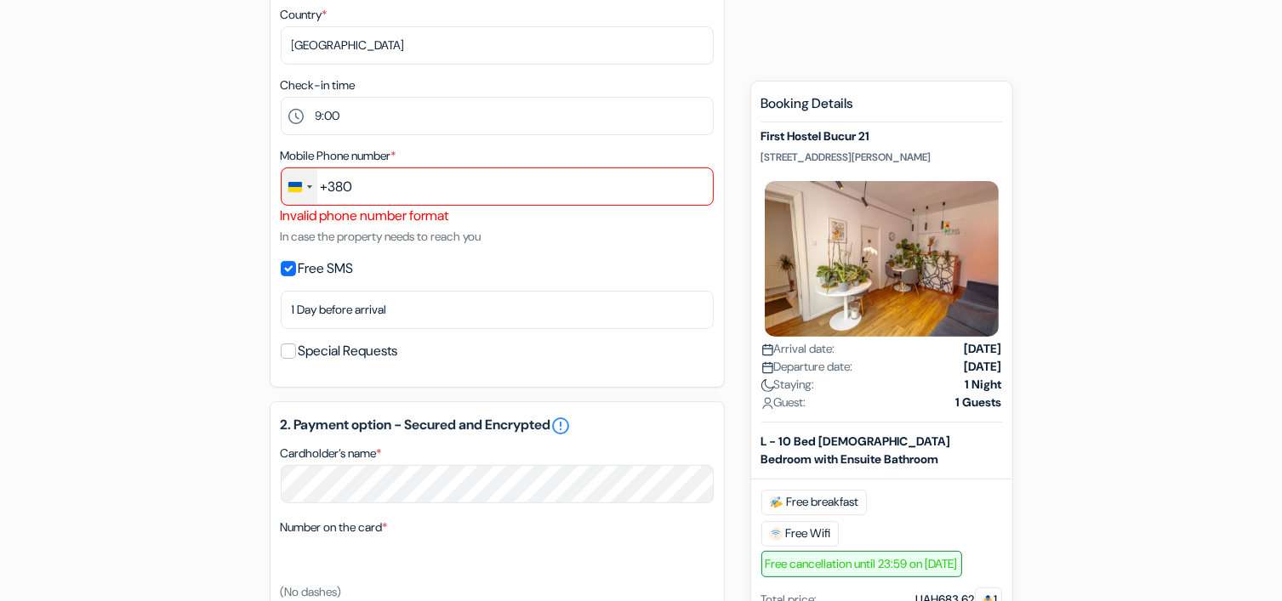
click at [310, 190] on div "Change country, selected Ukraine (+380)" at bounding box center [299, 186] width 36 height 37
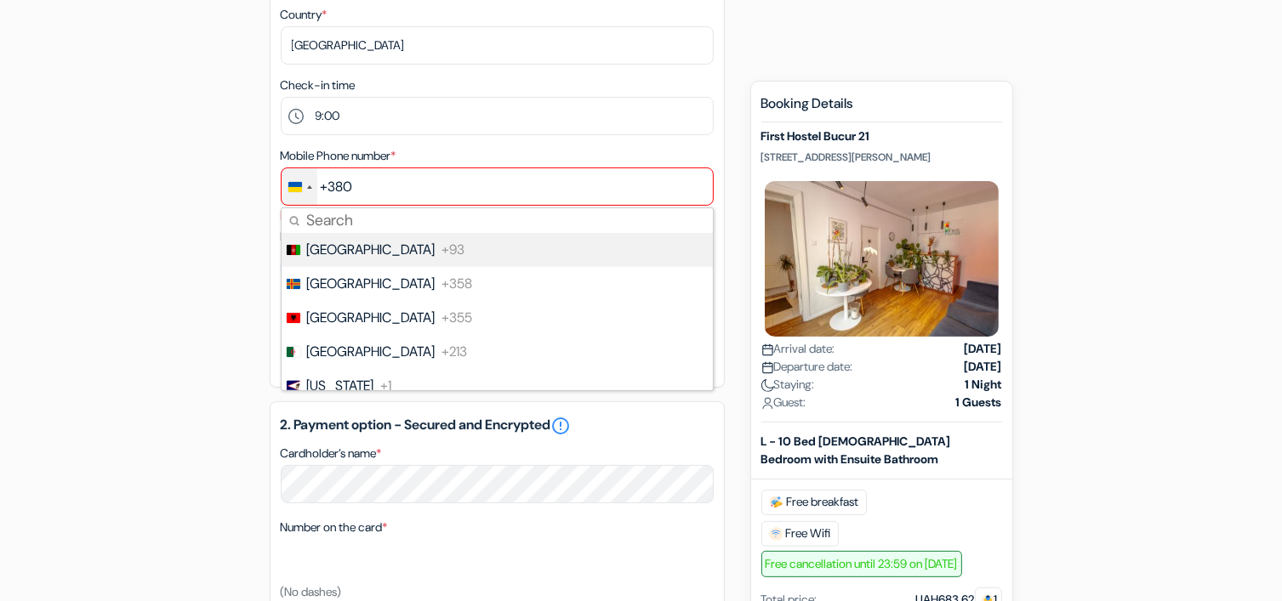
click at [316, 226] on input "Search" at bounding box center [496, 220] width 431 height 25
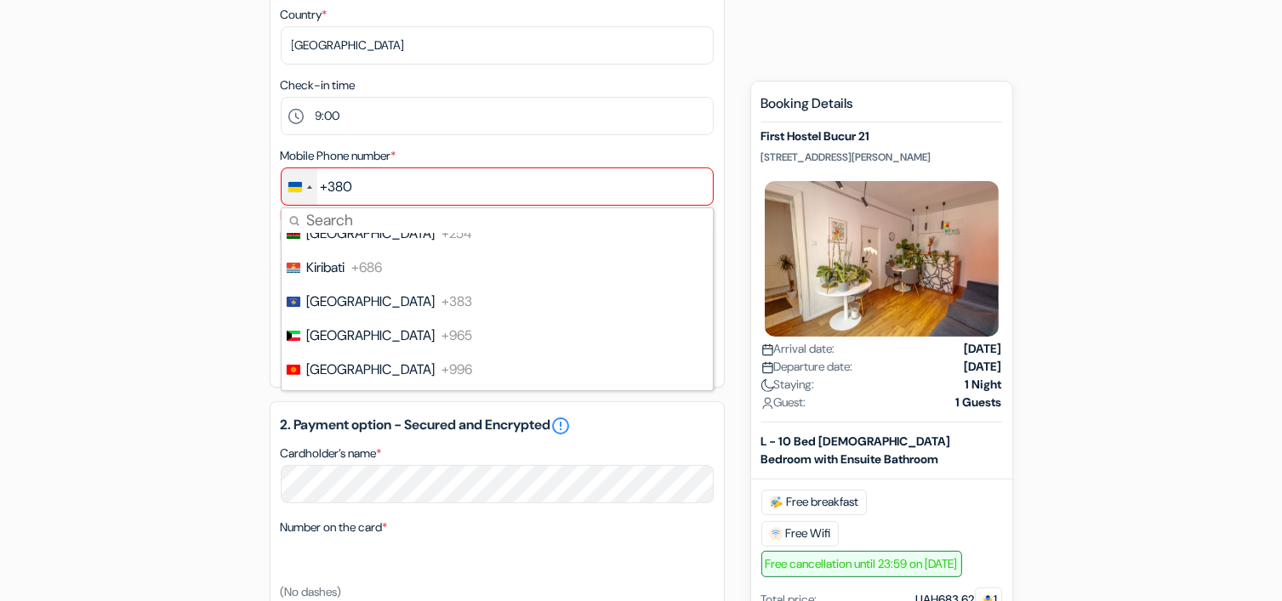
scroll to position [3711, 0]
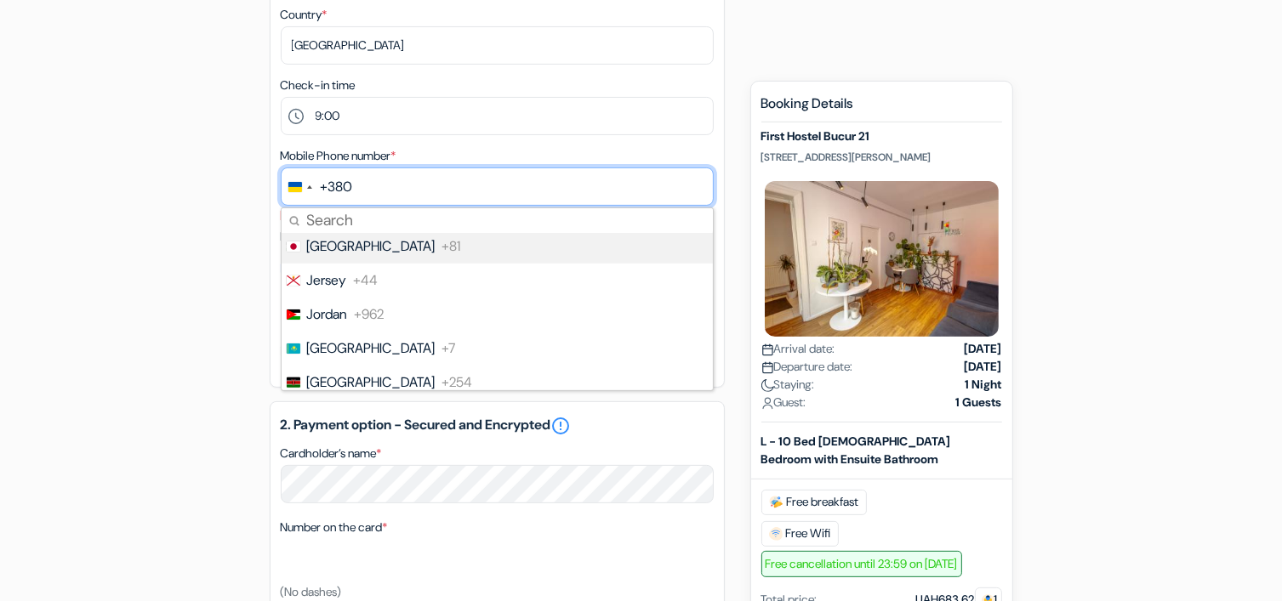
click at [500, 174] on input "text" at bounding box center [497, 187] width 433 height 38
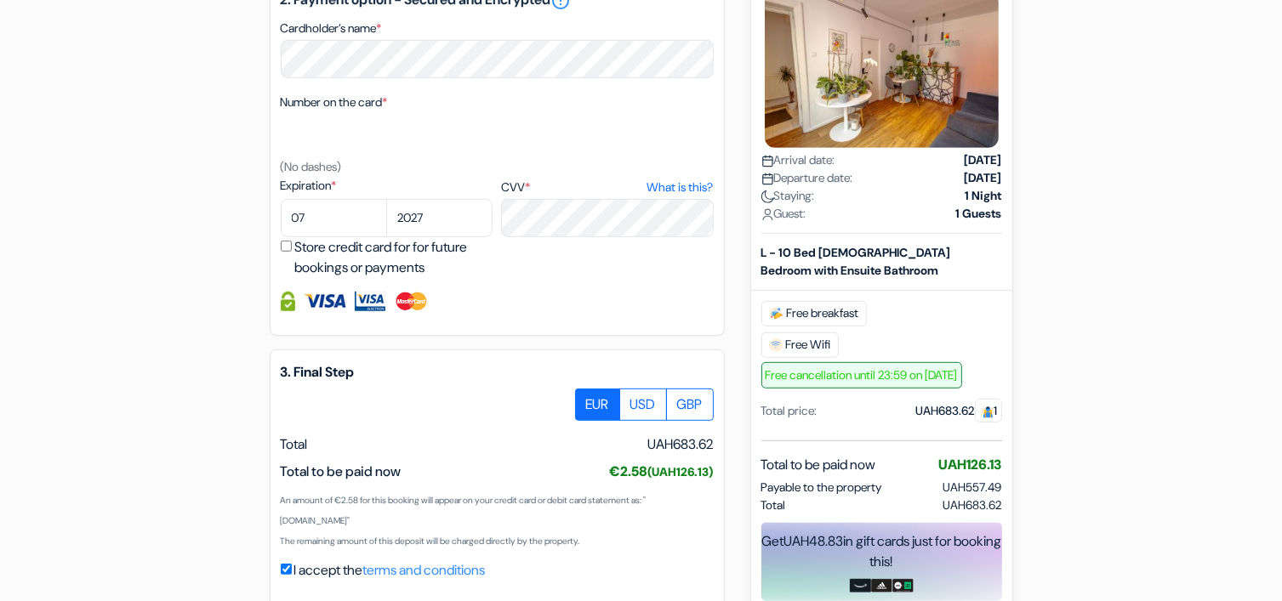
scroll to position [948, 0]
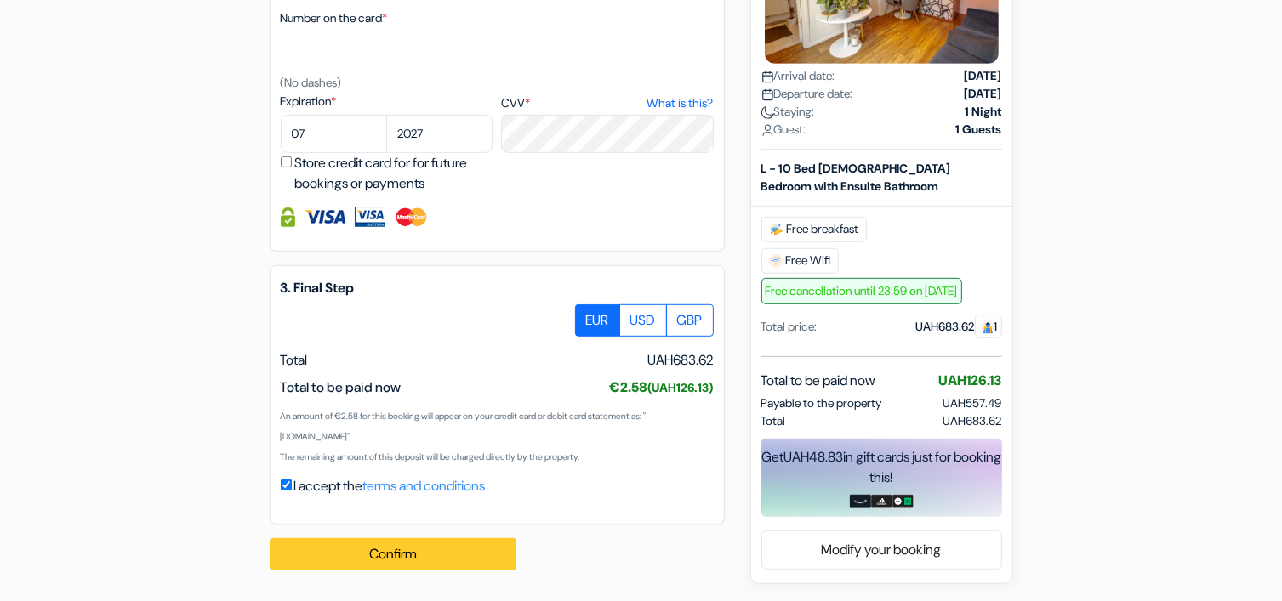
type input "0632748349"
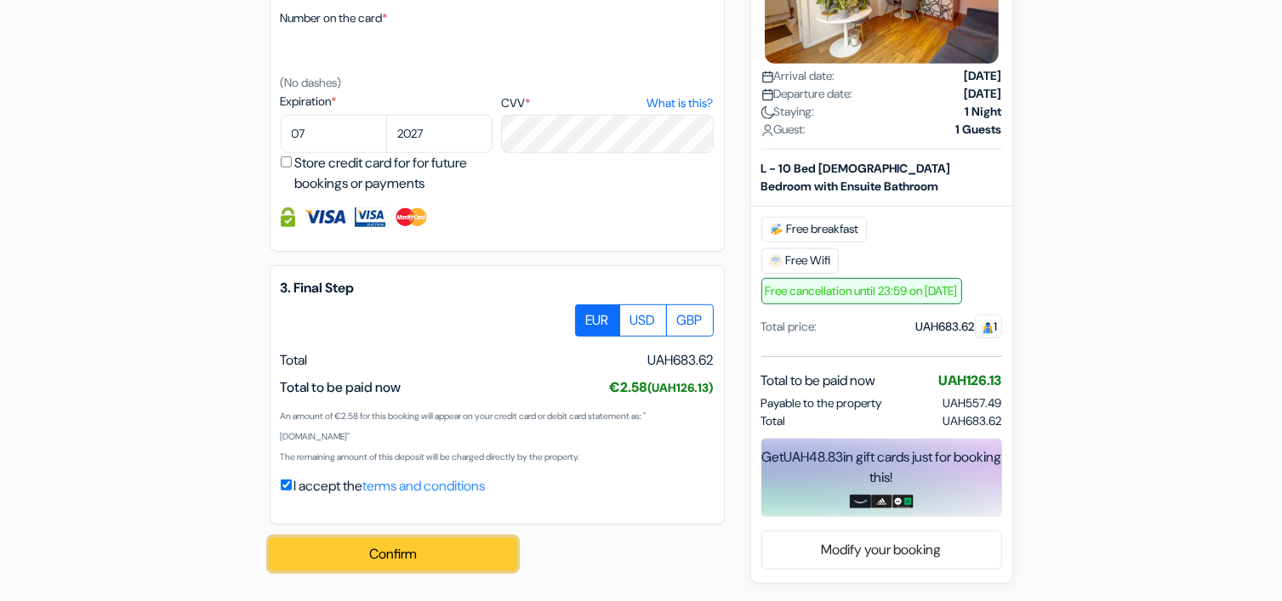
click at [441, 549] on button "Confirm Loading..." at bounding box center [393, 554] width 247 height 32
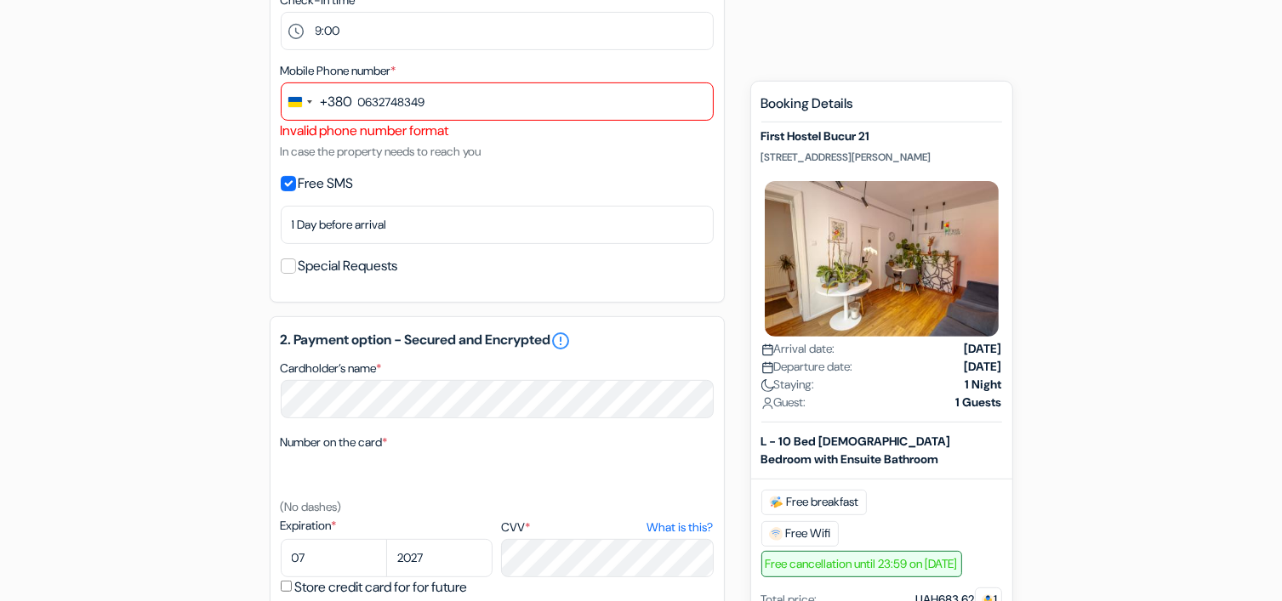
scroll to position [268, 0]
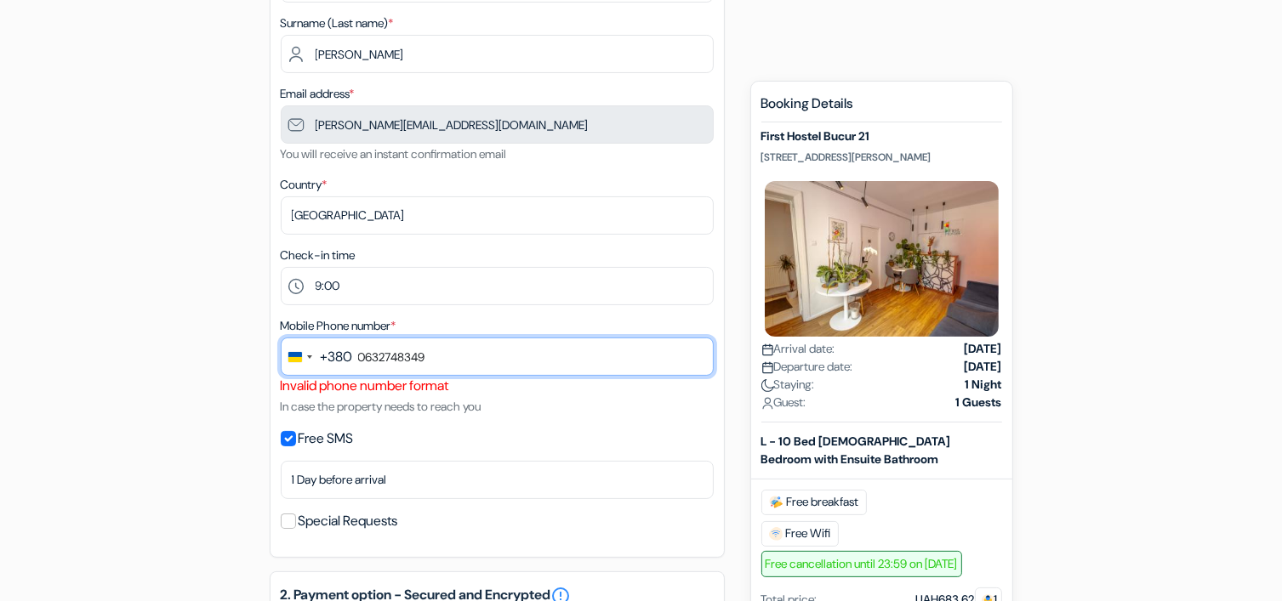
drag, startPoint x: 510, startPoint y: 368, endPoint x: 360, endPoint y: 360, distance: 150.8
click at [360, 360] on input "0632748349" at bounding box center [497, 357] width 433 height 38
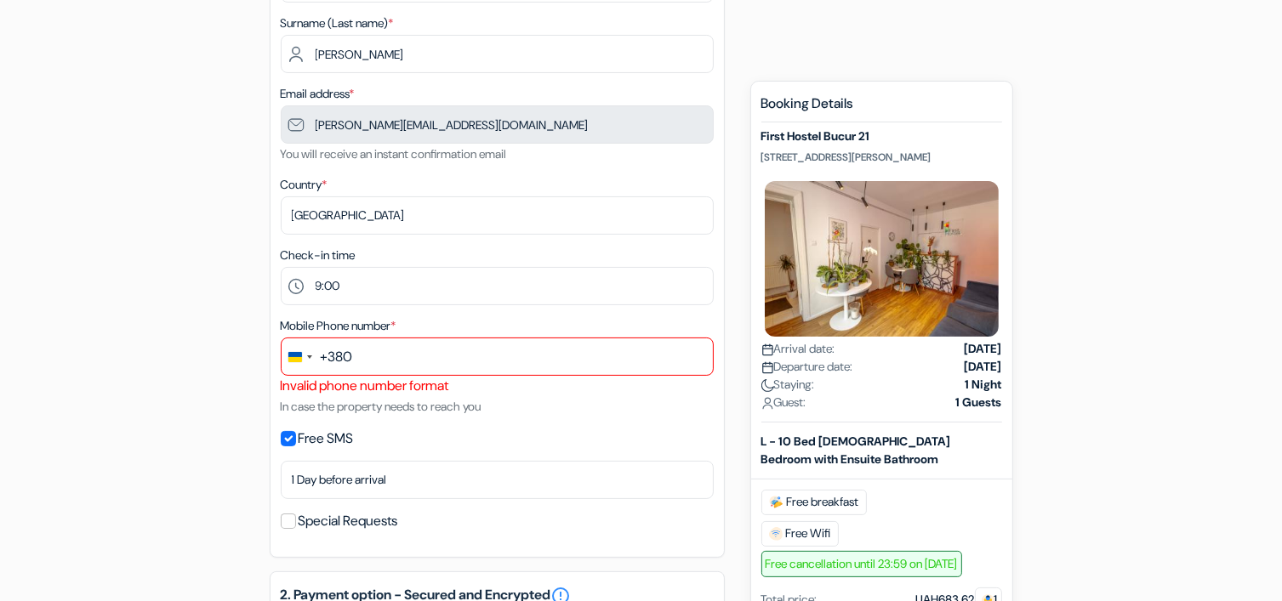
click at [348, 355] on div "+380" at bounding box center [337, 357] width 32 height 20
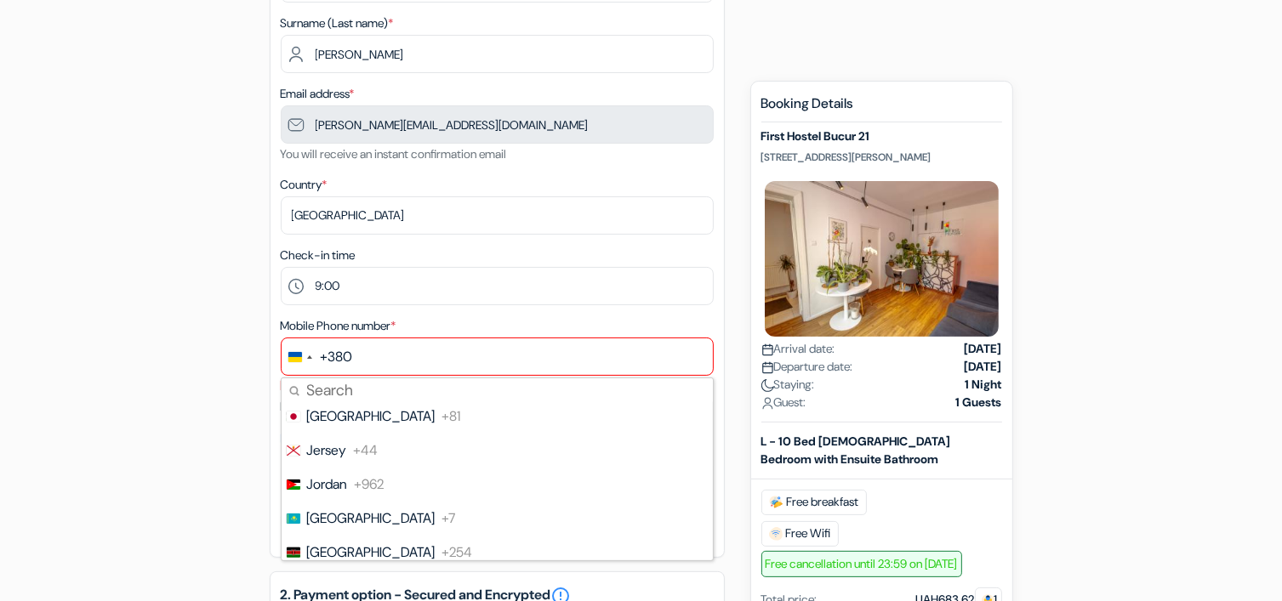
scroll to position [0, 0]
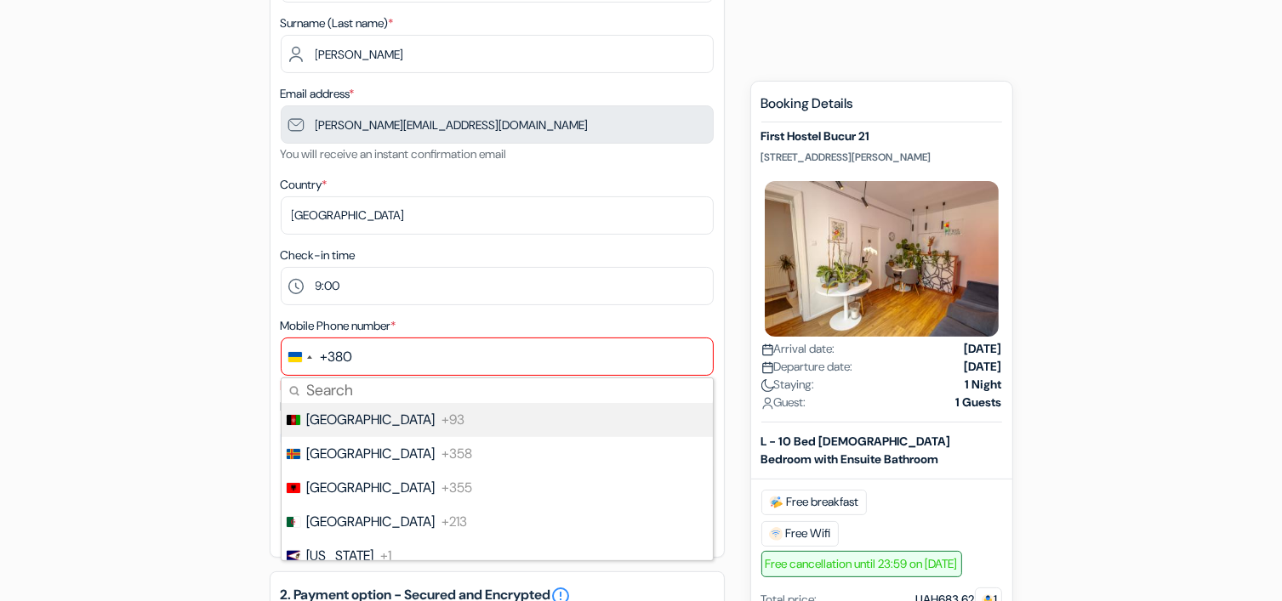
click at [348, 355] on div "+380" at bounding box center [337, 357] width 32 height 20
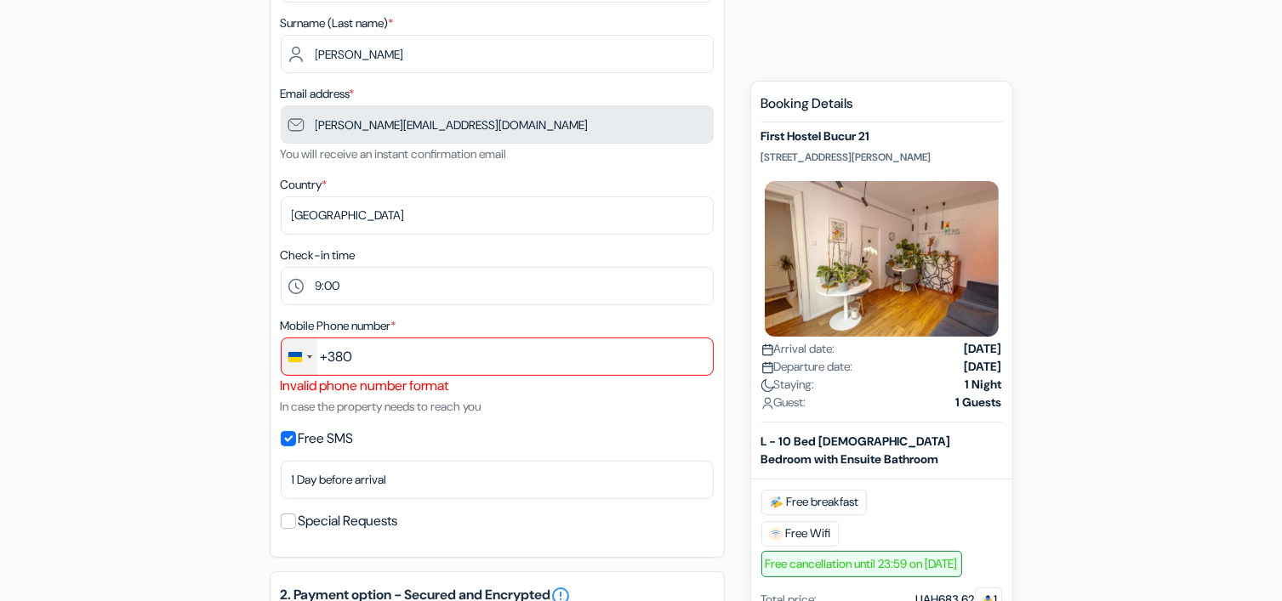
click at [308, 355] on div "Change country, selected Ukraine (+380)" at bounding box center [309, 356] width 5 height 3
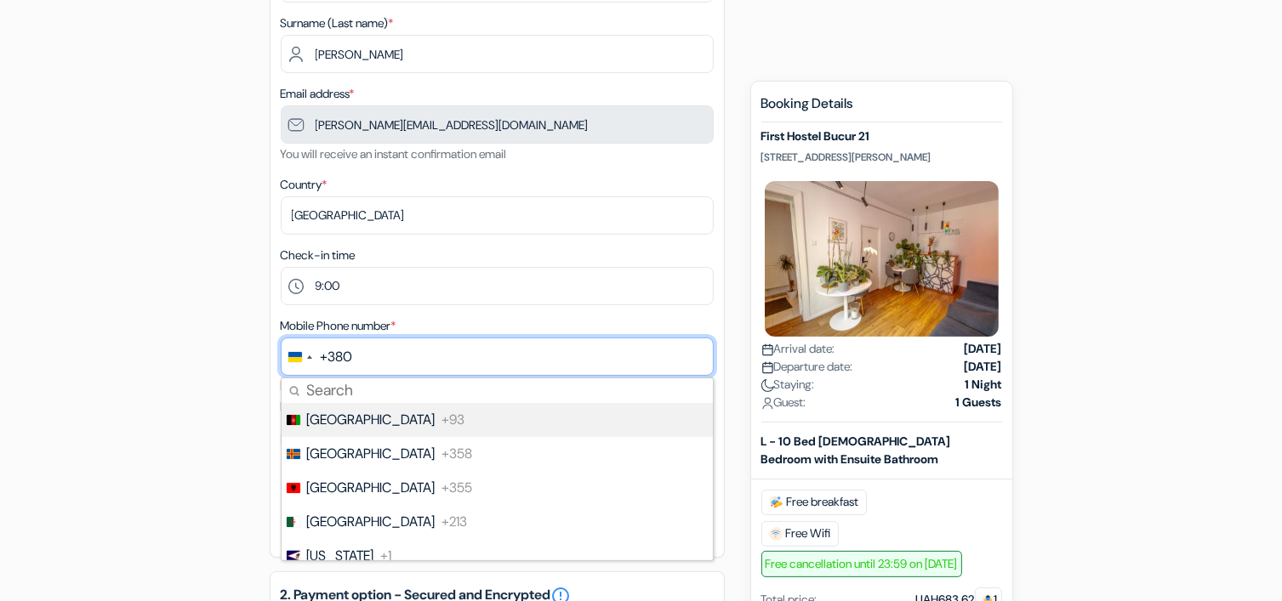
click at [401, 373] on input "text" at bounding box center [497, 357] width 433 height 38
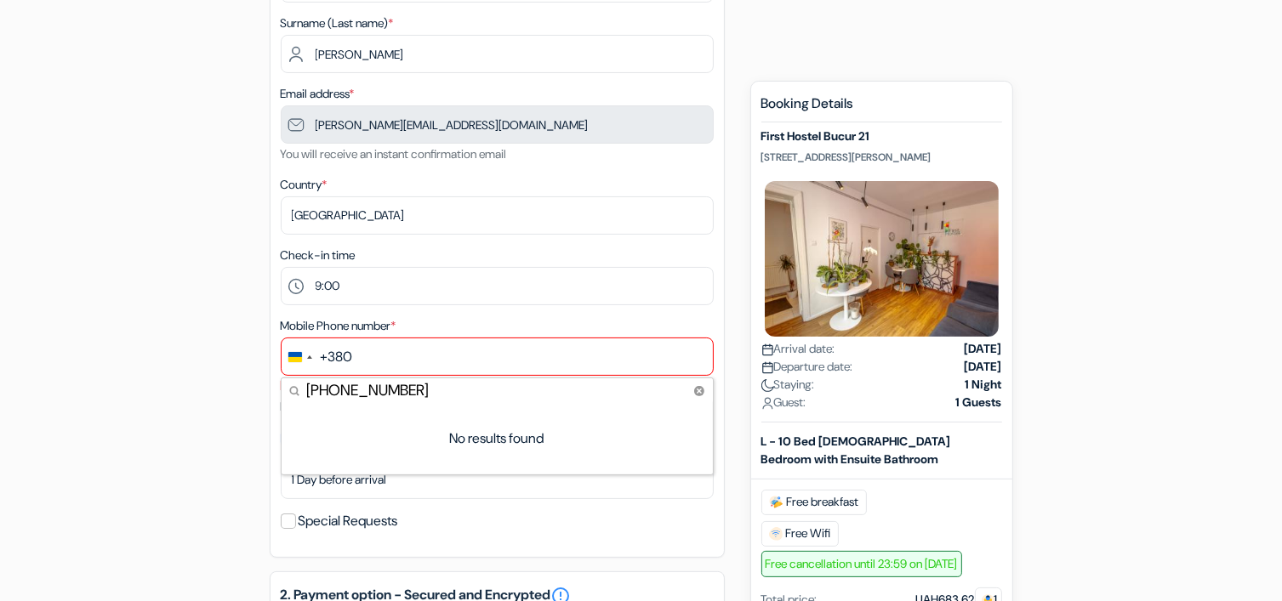
type input "[PHONE_NUMBER]"
drag, startPoint x: 345, startPoint y: 393, endPoint x: 458, endPoint y: 379, distance: 113.1
click at [458, 378] on div "Mobile Phone number * +380 [PHONE_NUMBER] No results found No results found Inv…" at bounding box center [497, 365] width 433 height 101
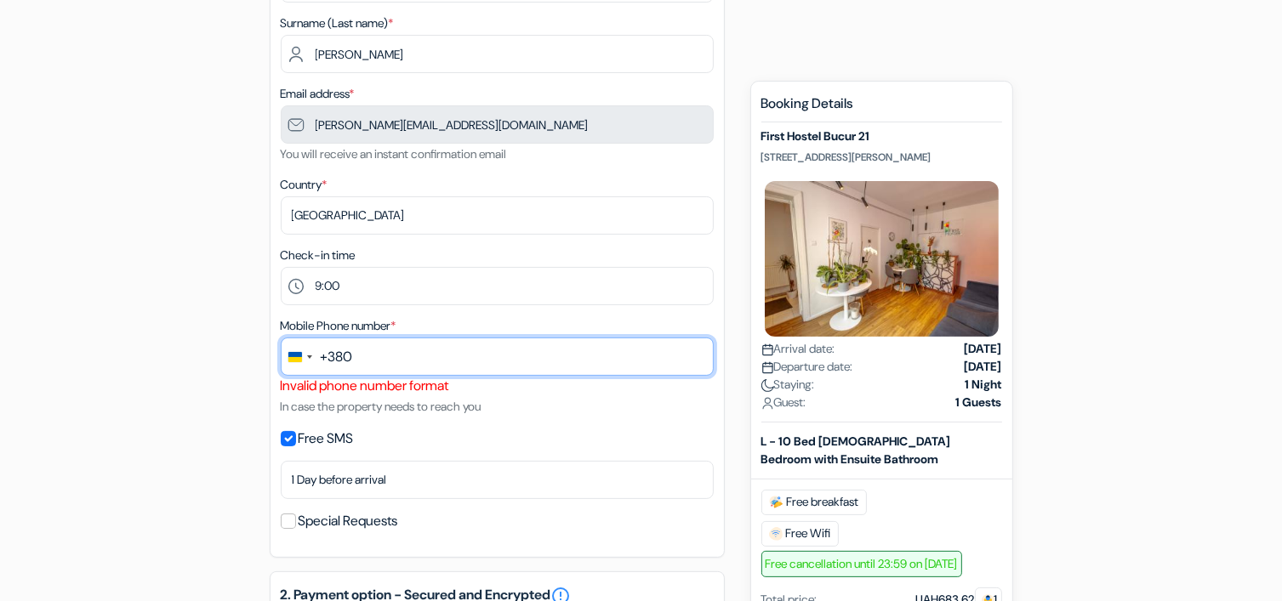
click at [395, 359] on input "text" at bounding box center [497, 357] width 433 height 38
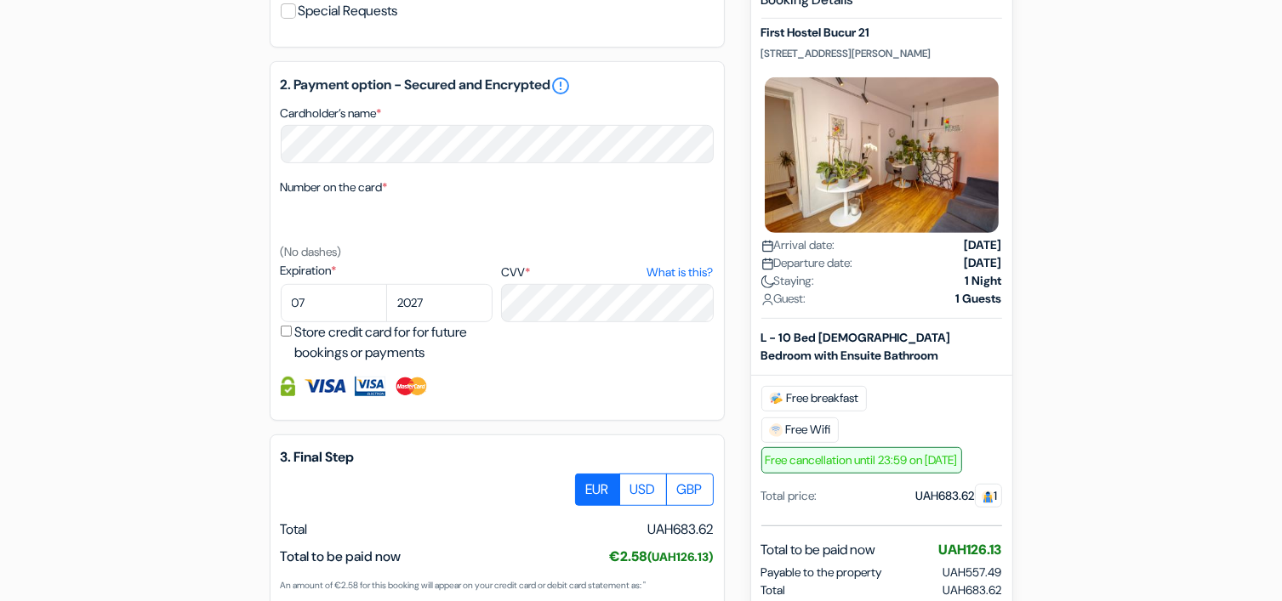
scroll to position [948, 0]
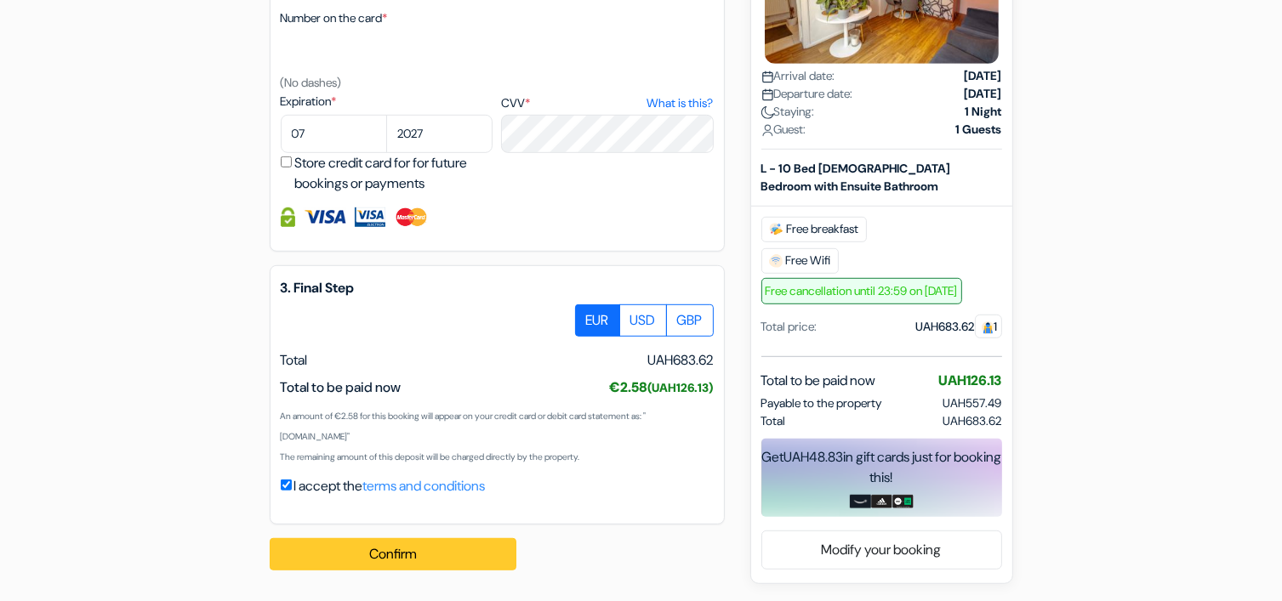
type input "632748349"
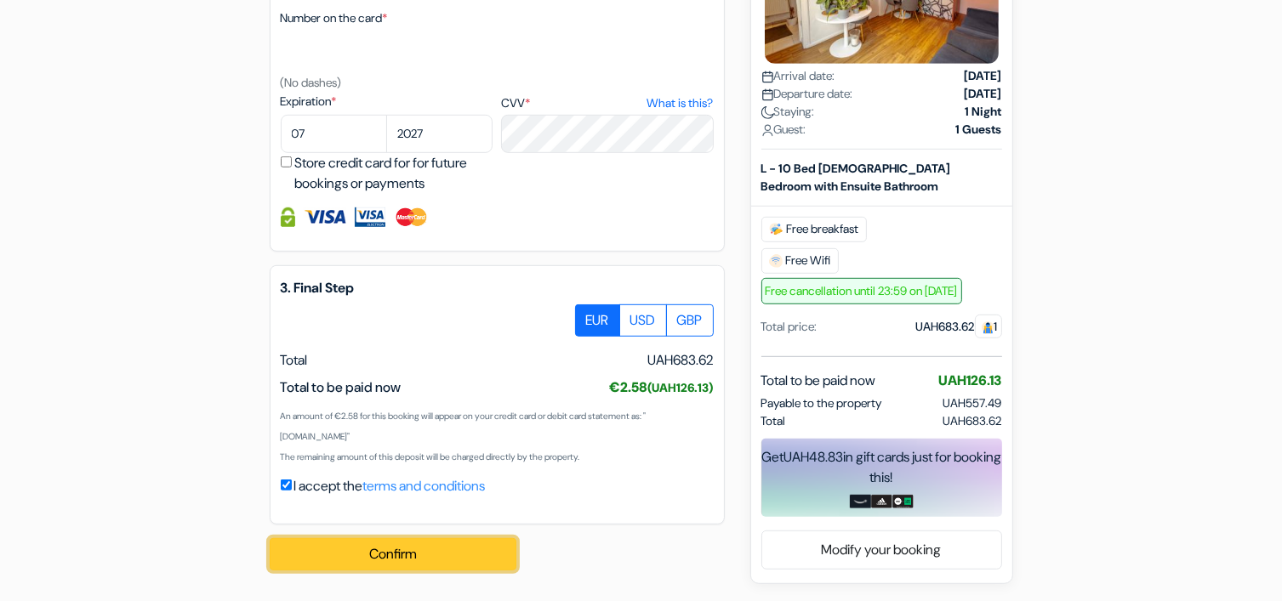
click at [367, 548] on button "Confirm Loading..." at bounding box center [393, 554] width 247 height 32
click at [371, 560] on button "Confirm Loading..." at bounding box center [393, 554] width 247 height 32
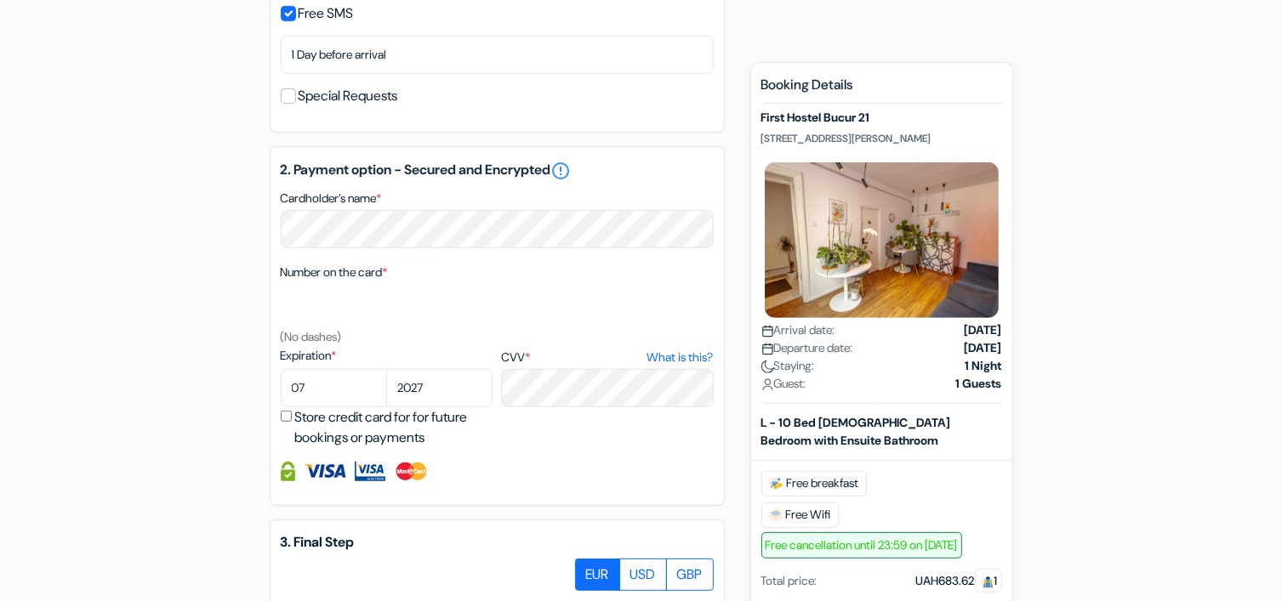
scroll to position [438, 0]
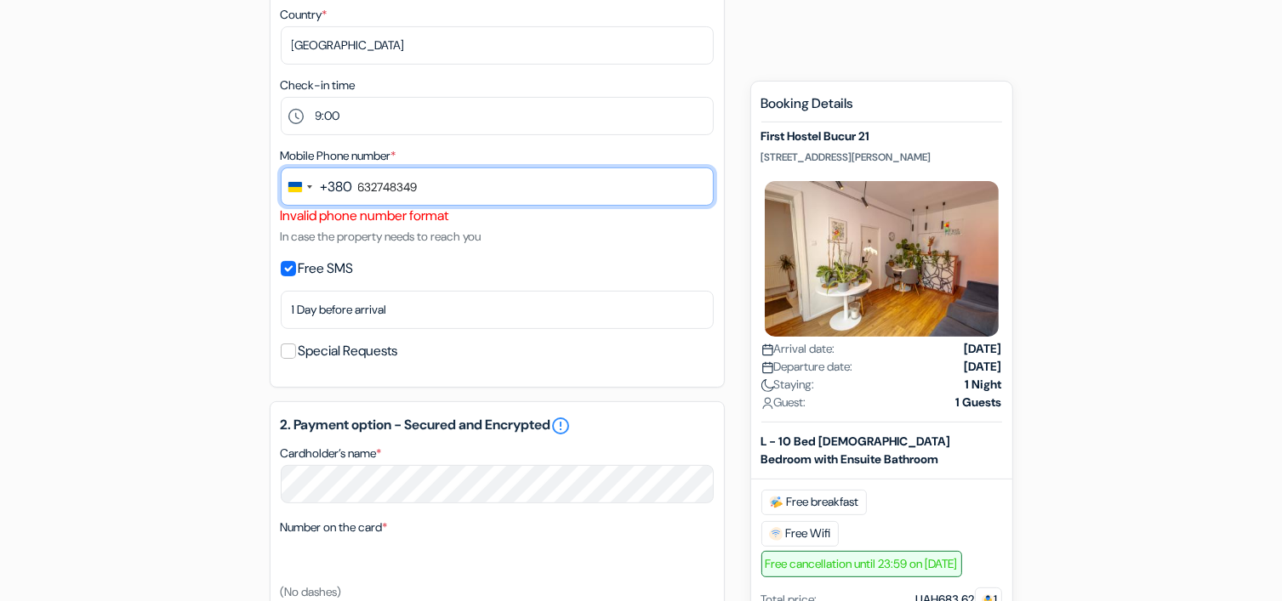
drag, startPoint x: 460, startPoint y: 180, endPoint x: 244, endPoint y: 208, distance: 217.8
click at [244, 208] on div "add_box First Hostel Bucur 21 [STREET_ADDRESS][PERSON_NAME] Property Details X …" at bounding box center [641, 405] width 1123 height 1377
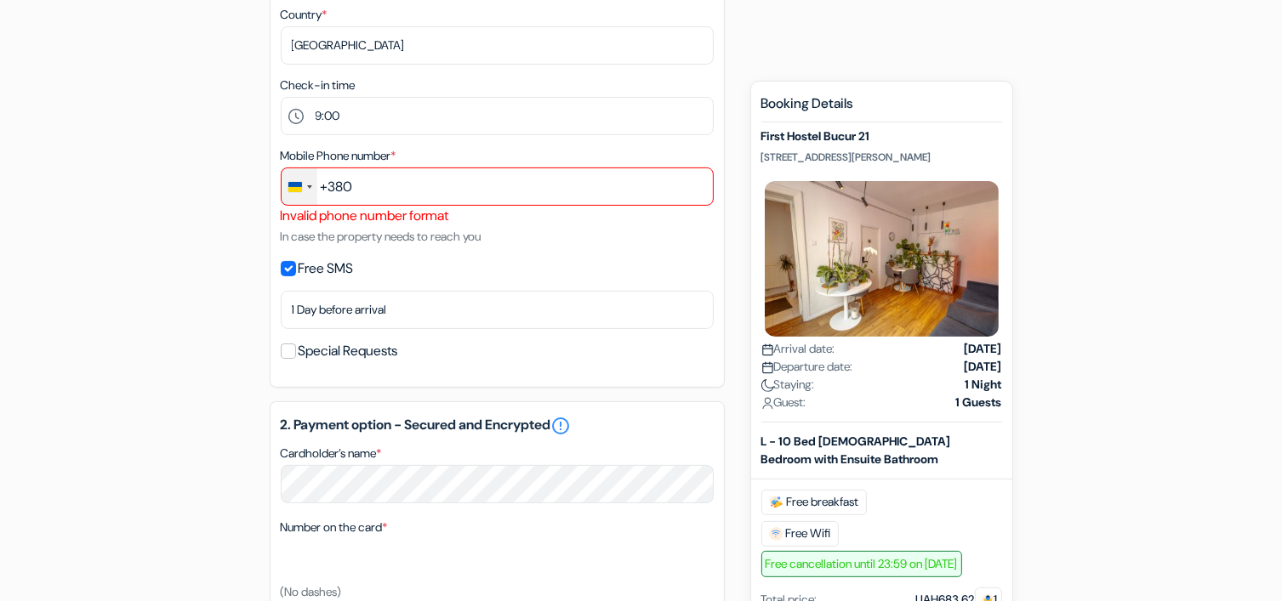
click at [304, 189] on div "Change country, selected Ukraine (+380)" at bounding box center [299, 186] width 36 height 37
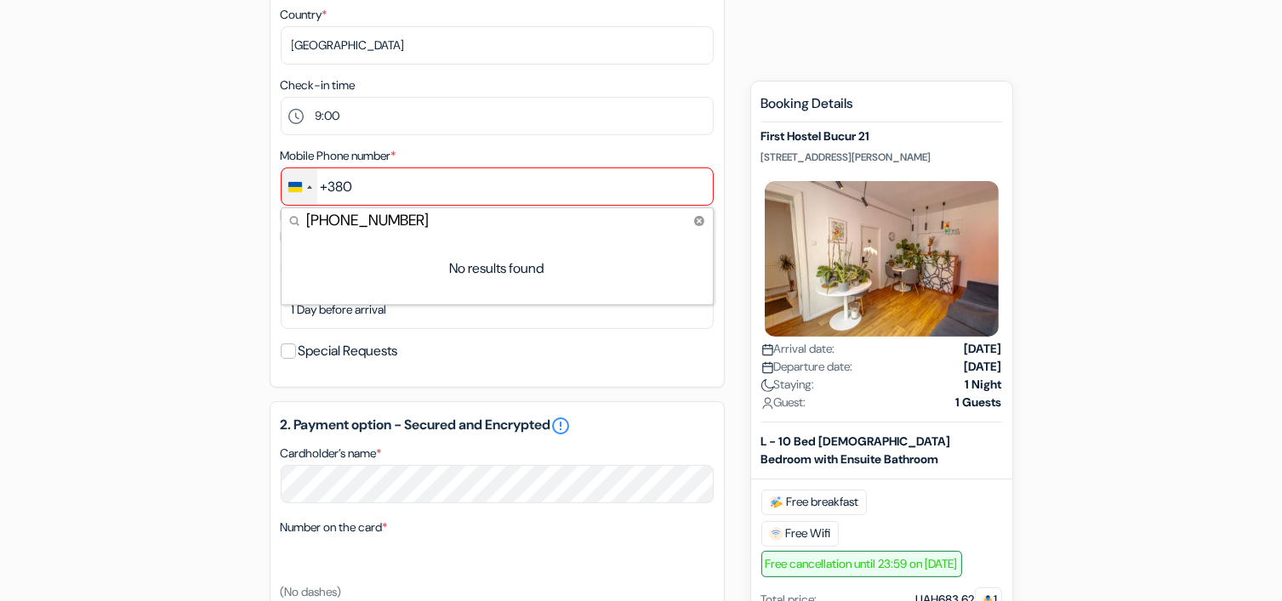
click at [304, 189] on div "Change country, selected Ukraine (+380)" at bounding box center [299, 186] width 36 height 37
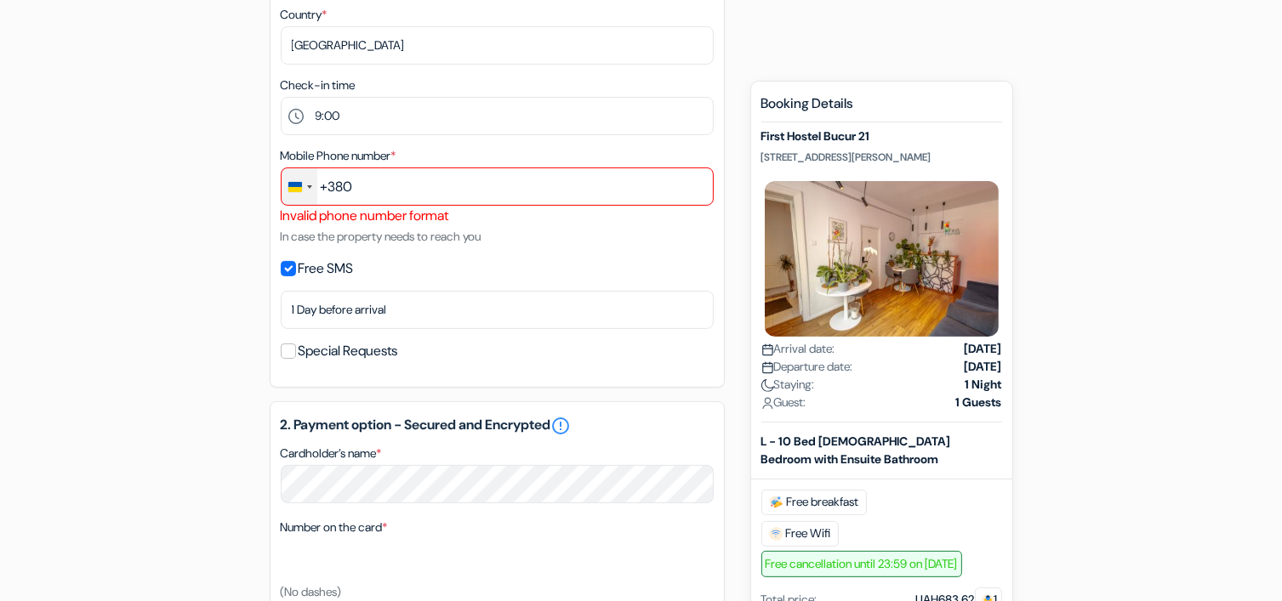
click at [304, 189] on div "Change country, selected Ukraine (+380)" at bounding box center [299, 186] width 36 height 37
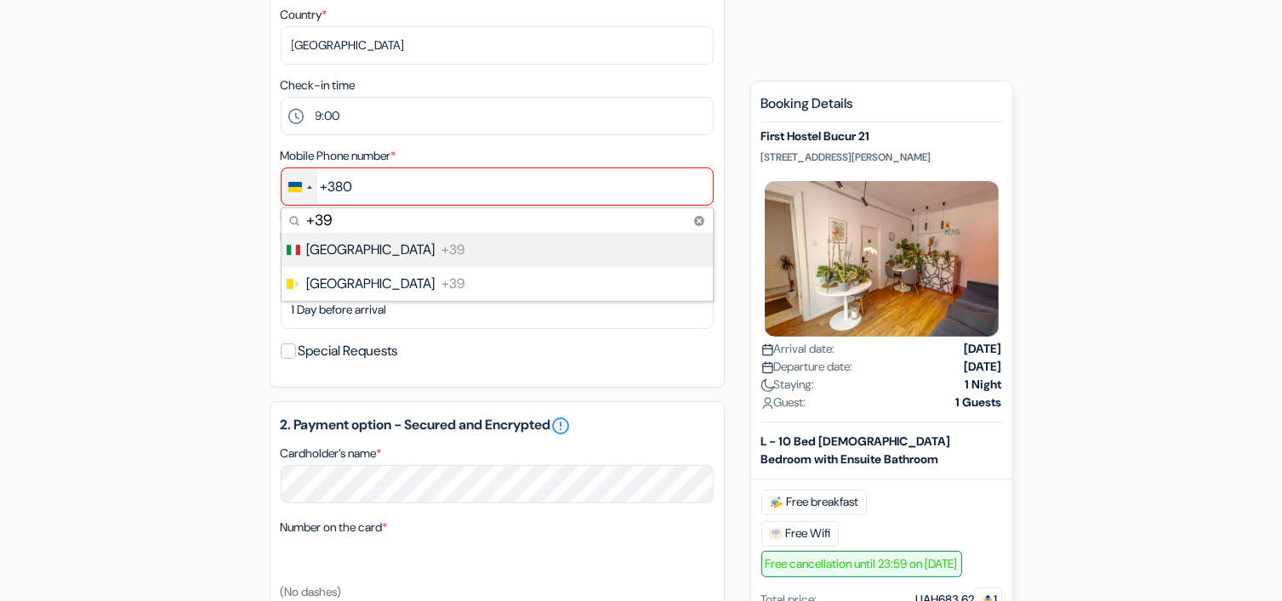
type input "+39"
click at [442, 241] on span "+39" at bounding box center [453, 250] width 23 height 20
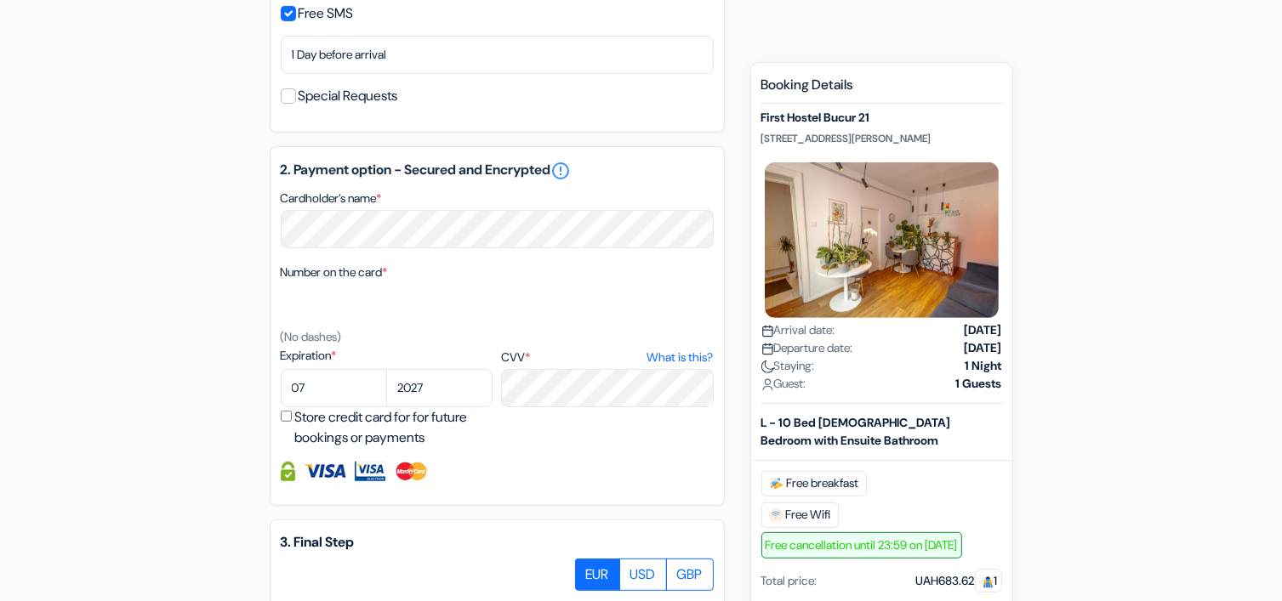
scroll to position [948, 0]
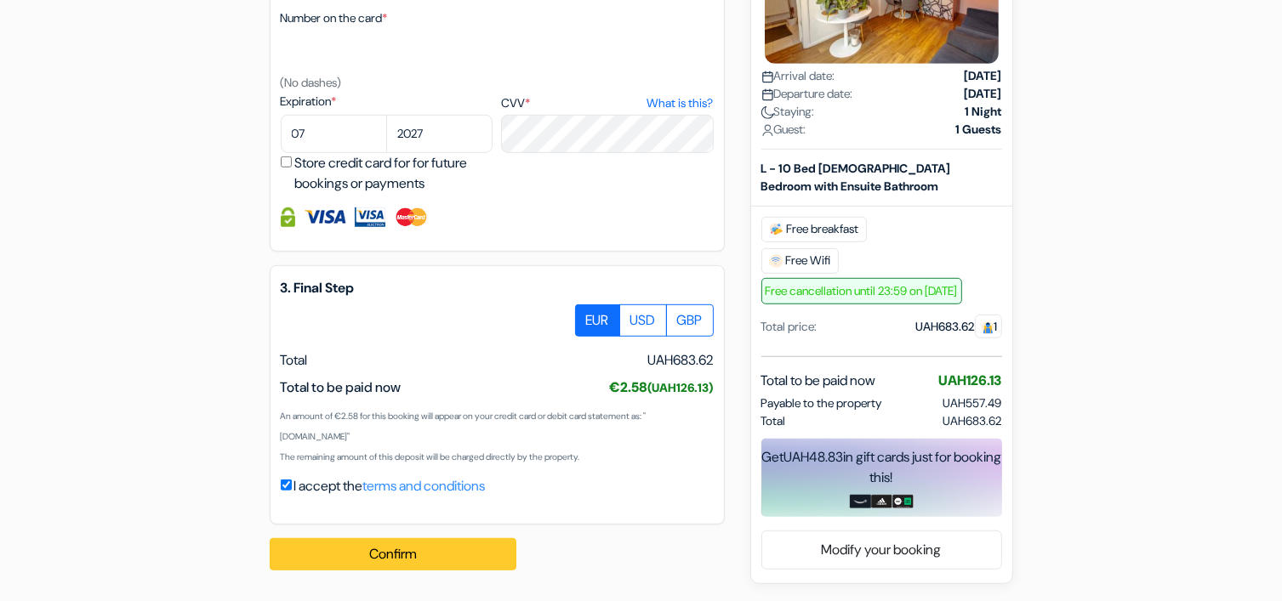
type input "3517939301"
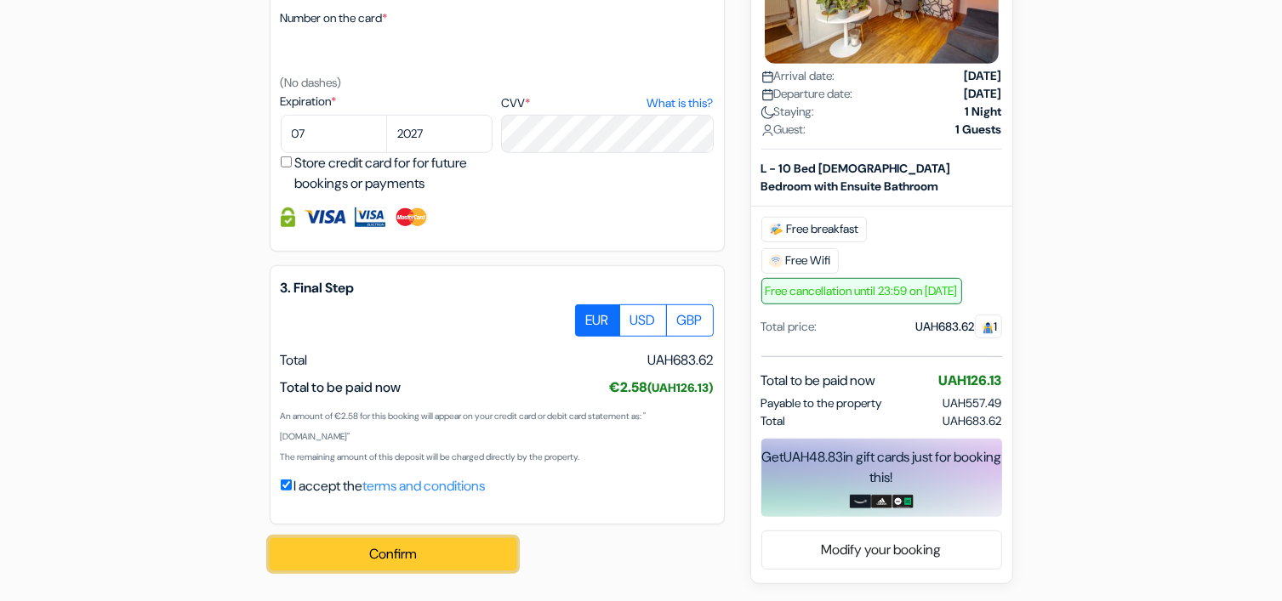
click at [382, 554] on button "Confirm Loading..." at bounding box center [393, 554] width 247 height 32
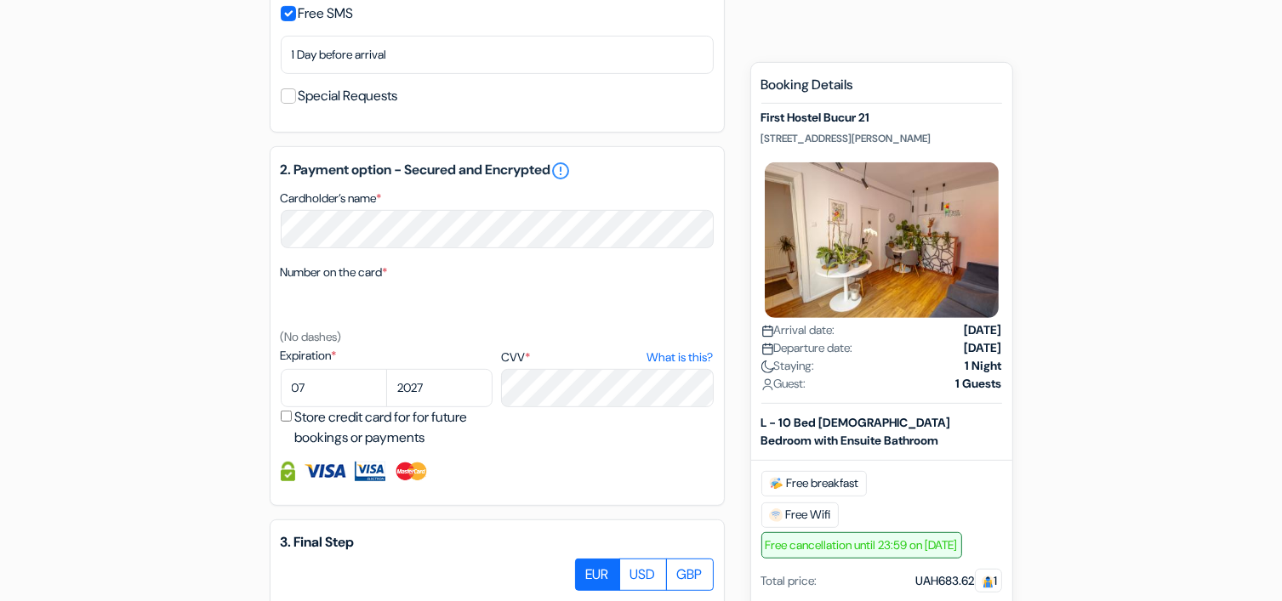
scroll to position [523, 0]
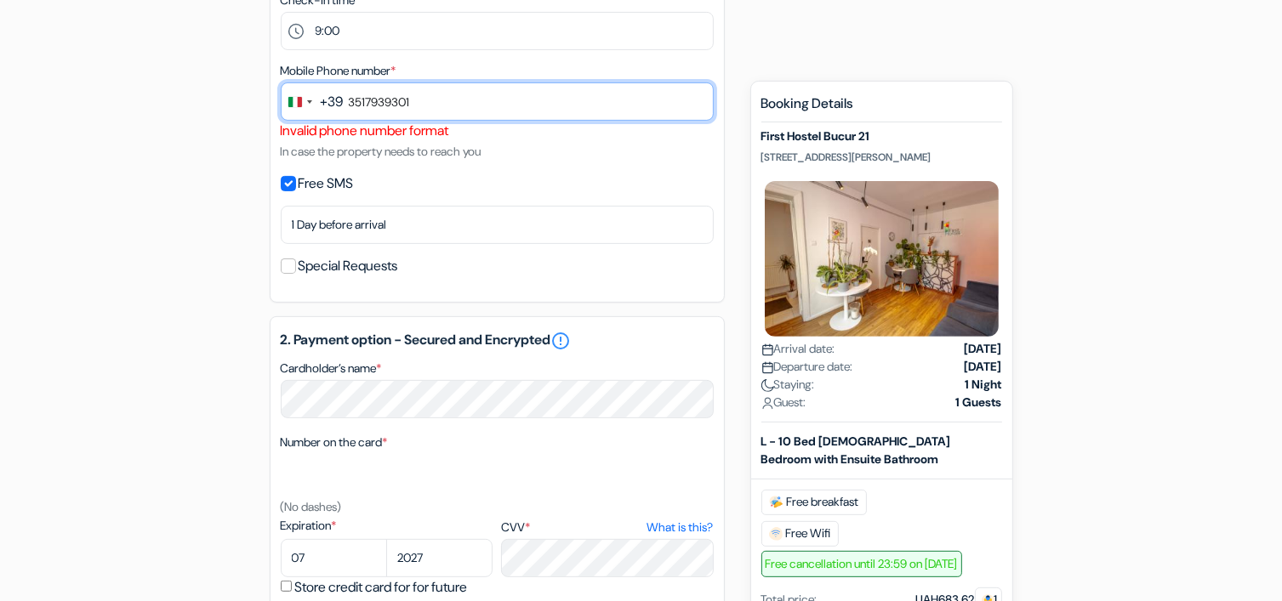
click at [439, 103] on input "3517939301" at bounding box center [497, 101] width 433 height 38
drag, startPoint x: 439, startPoint y: 103, endPoint x: 304, endPoint y: 89, distance: 135.9
click at [304, 89] on div "+39 +39 2 results found No results found [GEOGRAPHIC_DATA] +39 [GEOGRAPHIC_DATA…" at bounding box center [497, 101] width 433 height 38
type input "3"
